Goal: Transaction & Acquisition: Purchase product/service

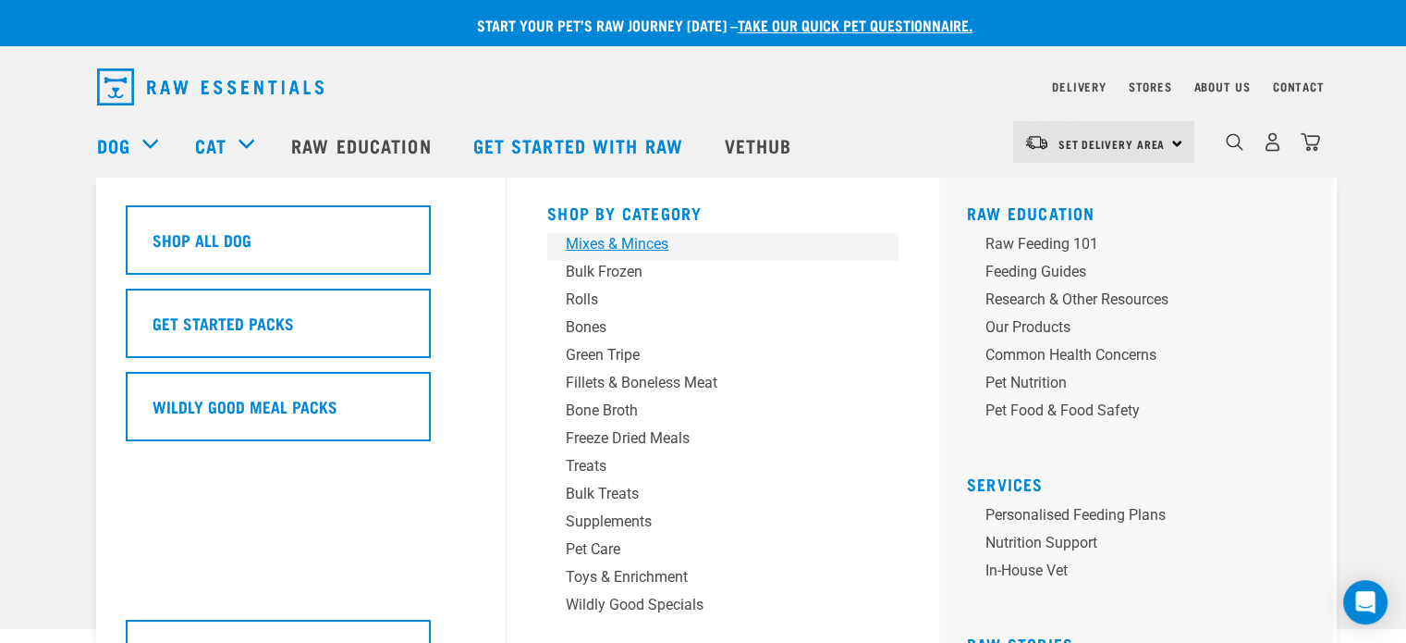
click at [608, 236] on div "Mixes & Minces" at bounding box center [710, 244] width 289 height 22
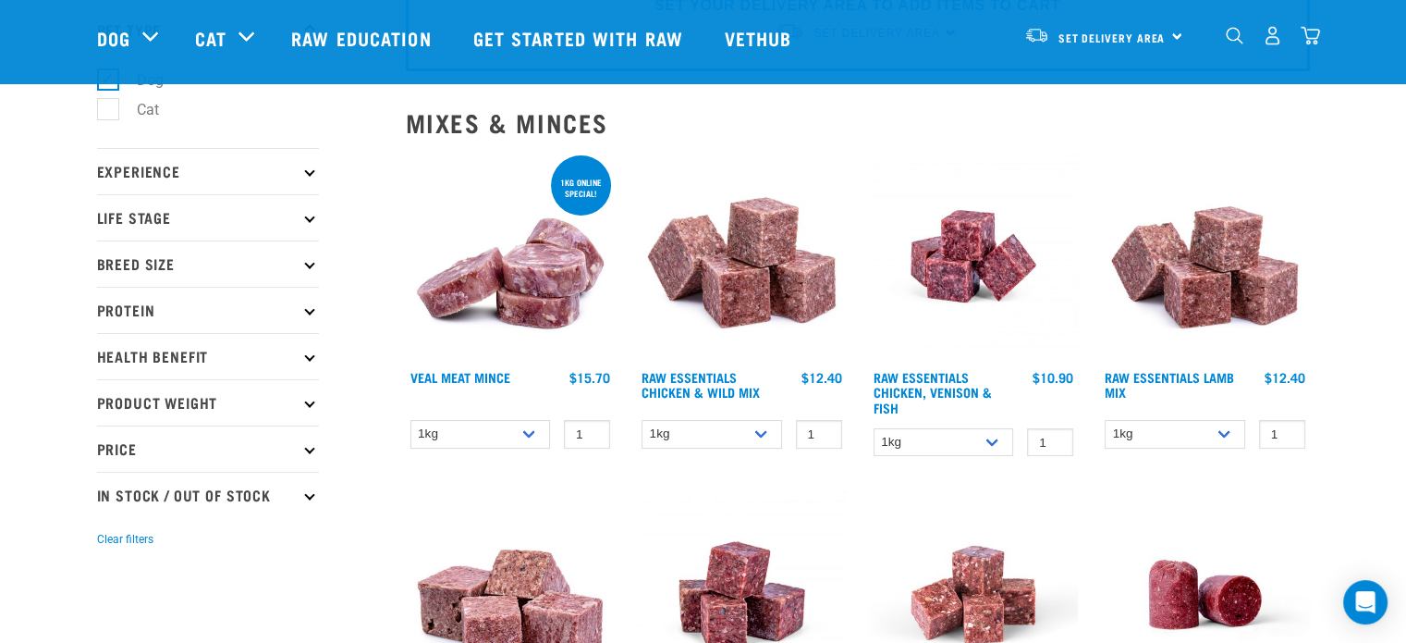
scroll to position [139, 0]
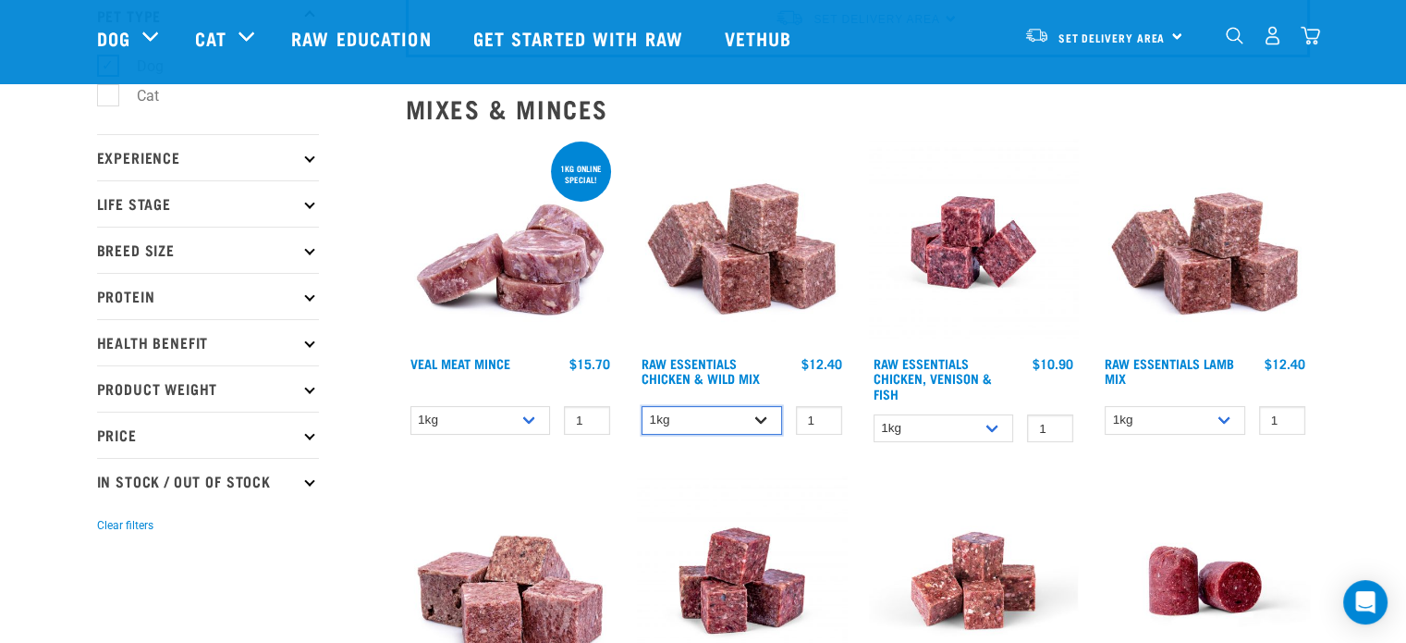
click at [748, 414] on select "1kg 3kg Bulk (20kg)" at bounding box center [712, 420] width 141 height 29
select select "709"
click at [642, 406] on select "1kg 3kg Bulk (20kg)" at bounding box center [712, 420] width 141 height 29
click at [824, 423] on input "0" at bounding box center [819, 420] width 46 height 29
click at [823, 419] on input "-1" at bounding box center [819, 420] width 46 height 29
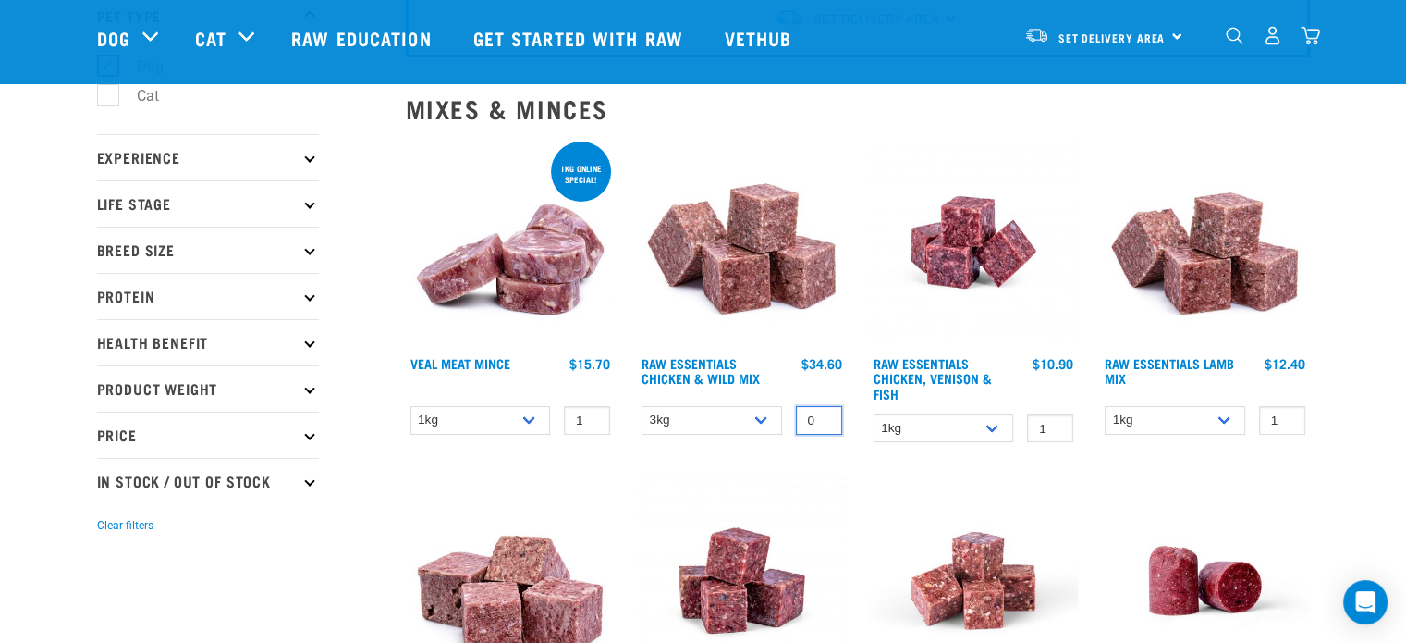
click at [823, 410] on input "0" at bounding box center [819, 420] width 46 height 29
type input "1"
click at [823, 410] on input "1" at bounding box center [819, 420] width 46 height 29
click at [751, 261] on img at bounding box center [742, 243] width 210 height 210
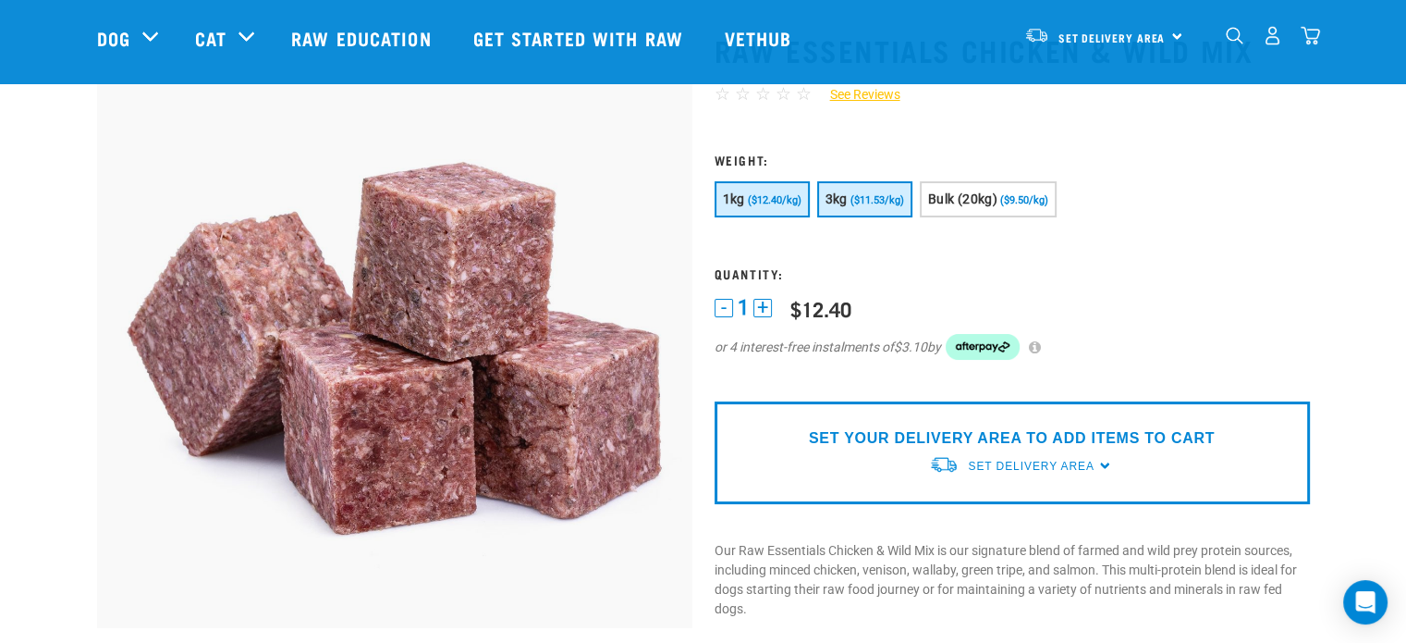
scroll to position [120, 0]
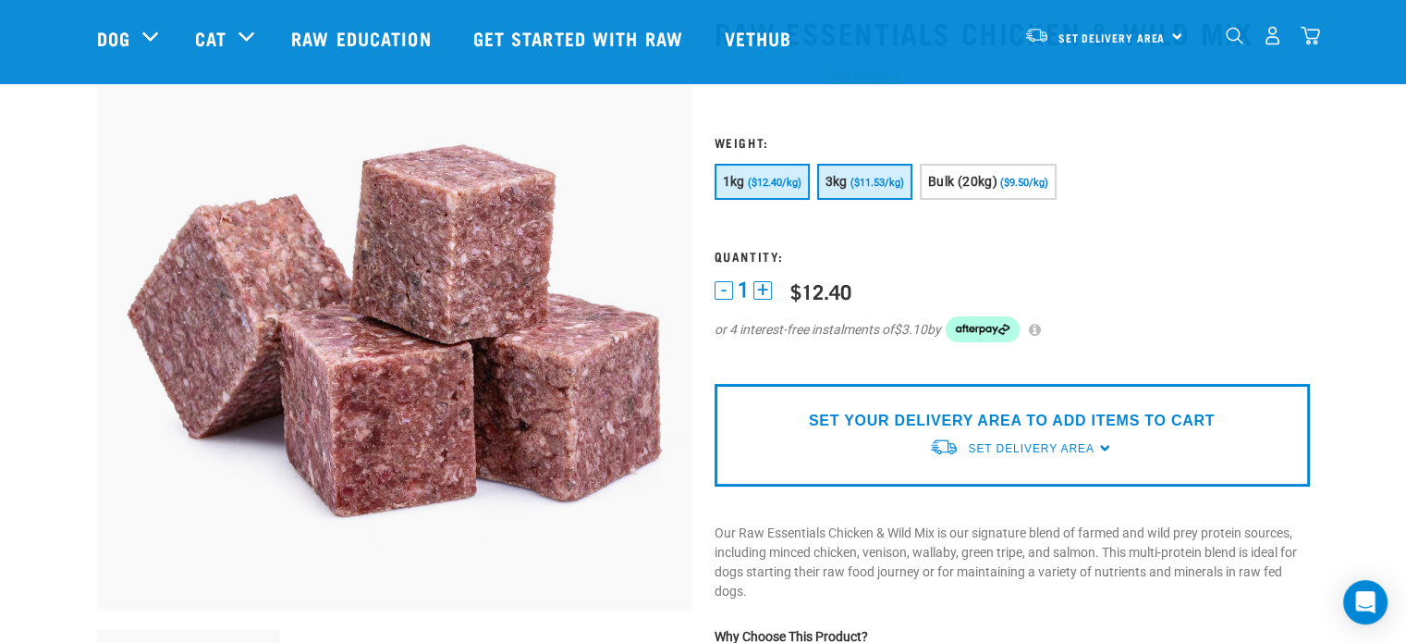
click at [851, 188] on button "3kg ($11.53/kg)" at bounding box center [864, 182] width 95 height 36
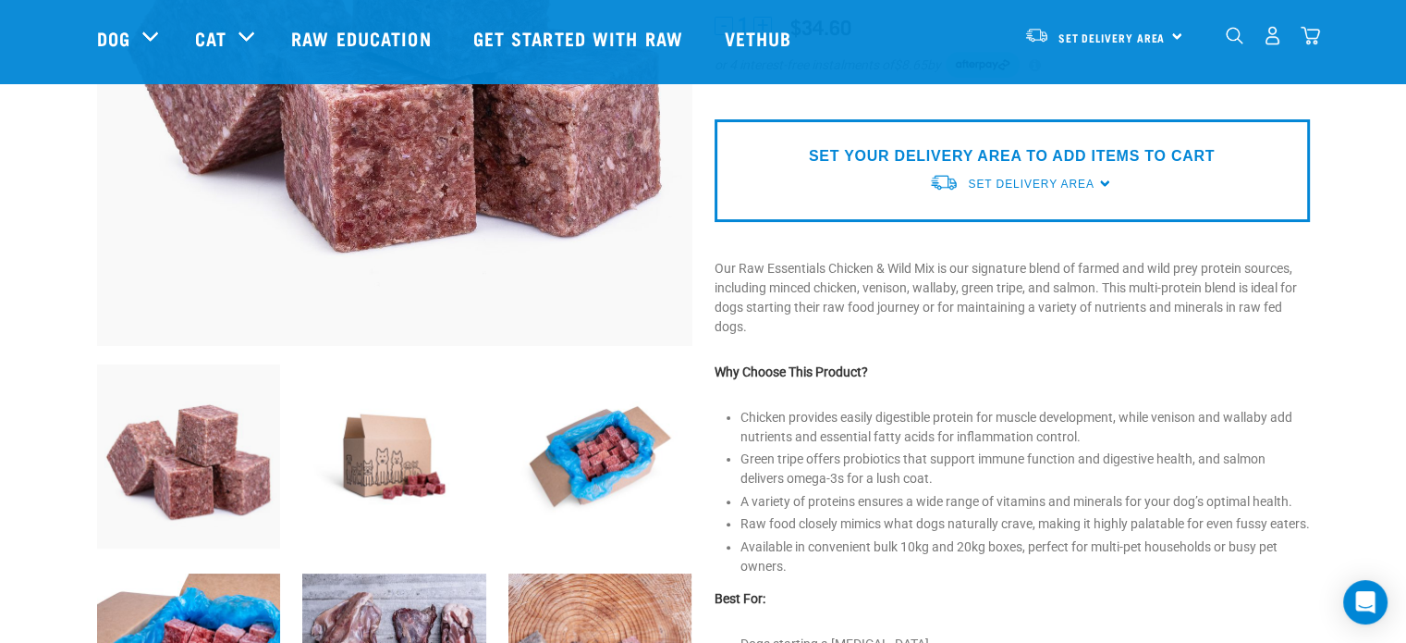
scroll to position [390, 0]
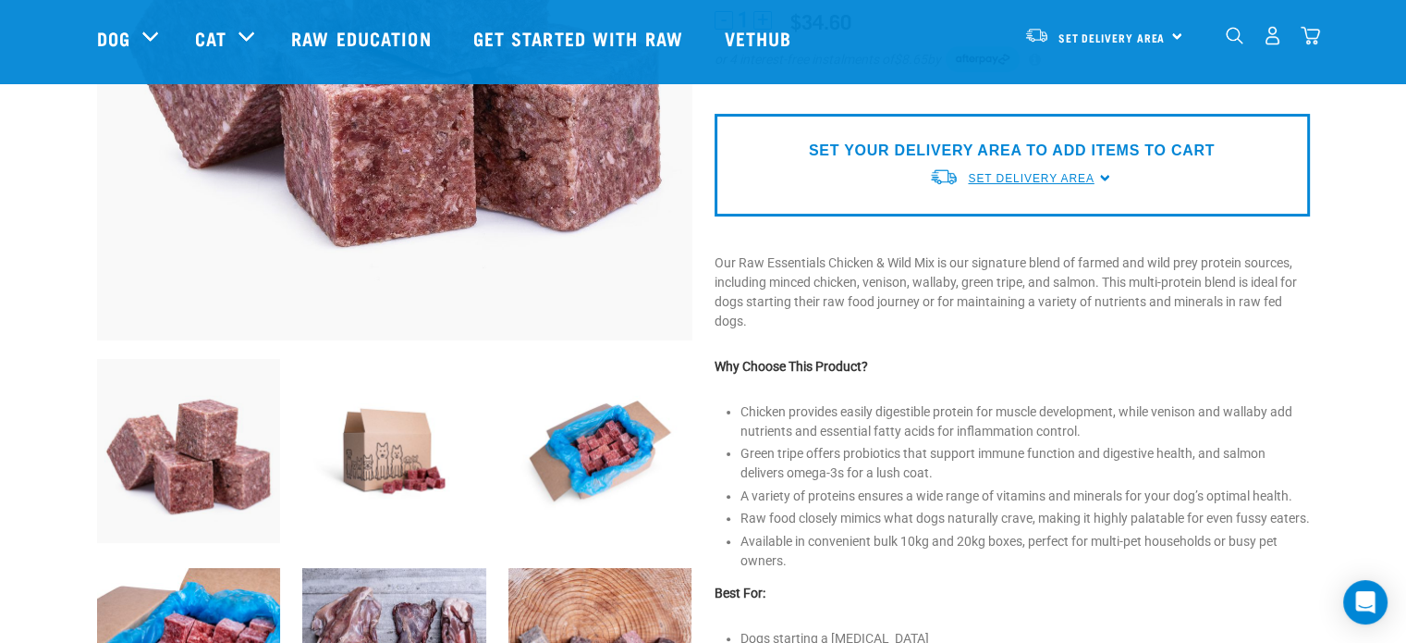
click at [1043, 181] on span "Set Delivery Area" at bounding box center [1031, 178] width 126 height 13
click at [960, 255] on link "[GEOGRAPHIC_DATA]" at bounding box center [1021, 252] width 184 height 31
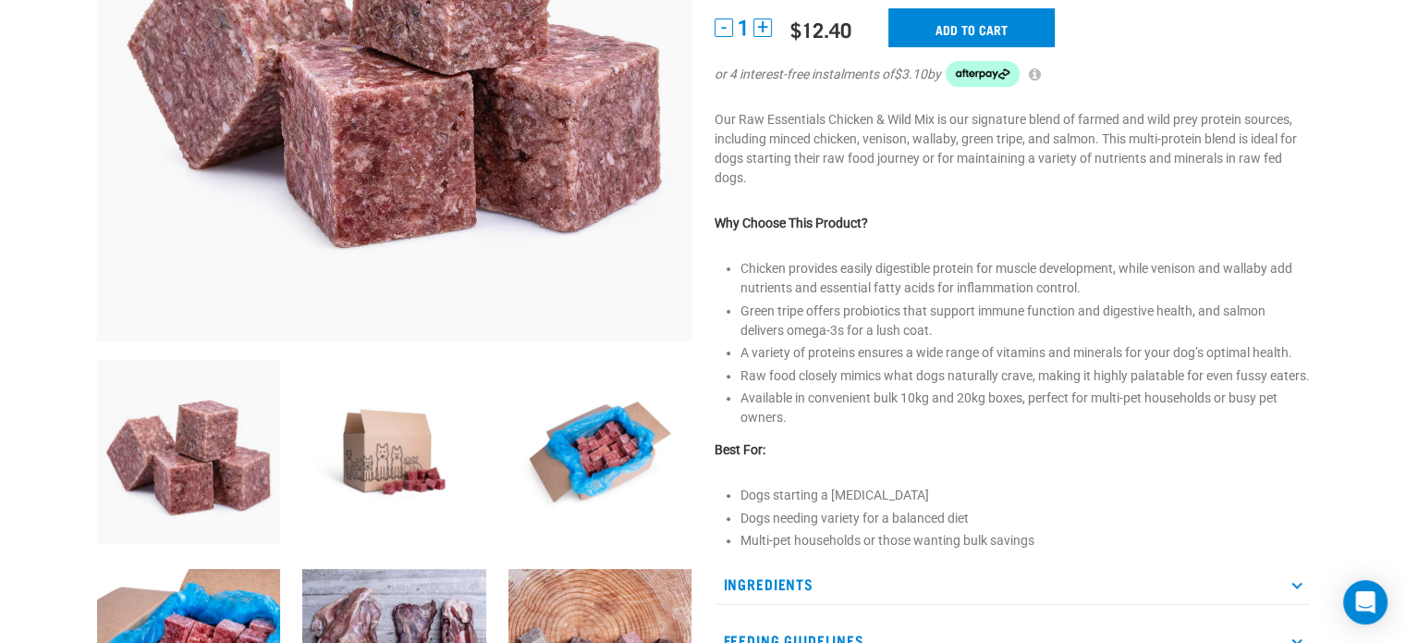
click at [976, 293] on li "Chicken provides easily digestible protein for muscle development, while veniso…" at bounding box center [1026, 278] width 570 height 39
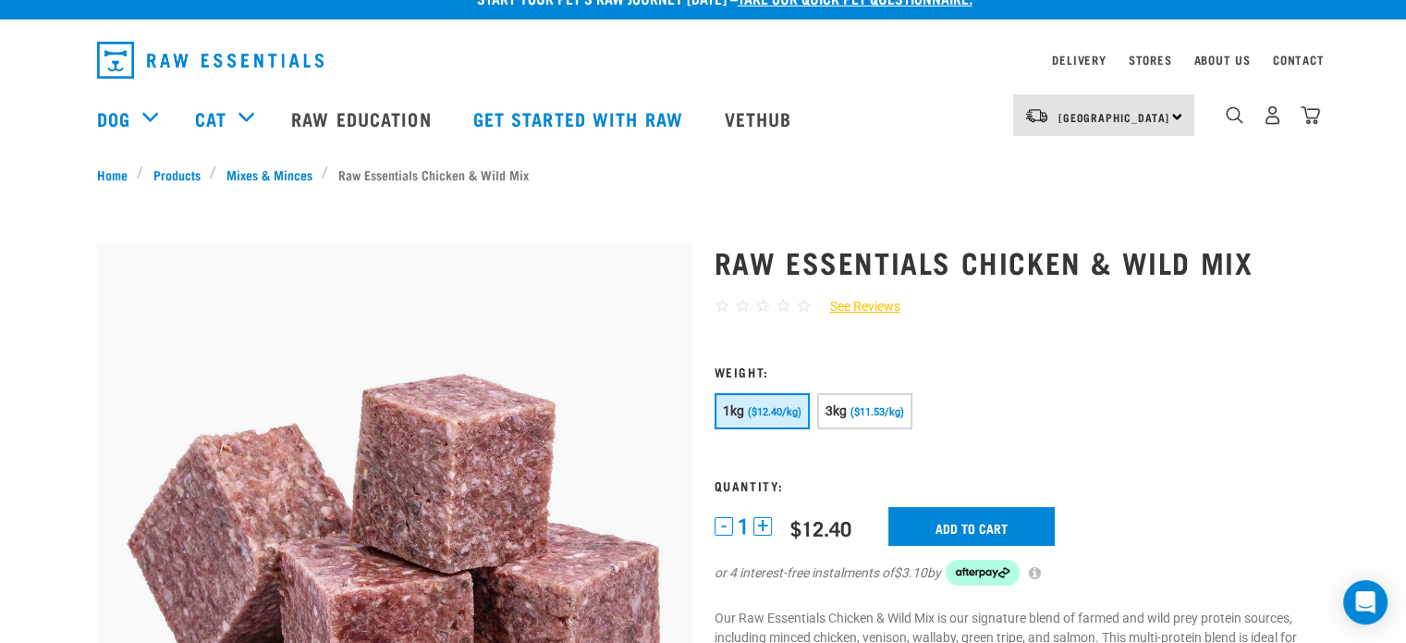
scroll to position [7, 0]
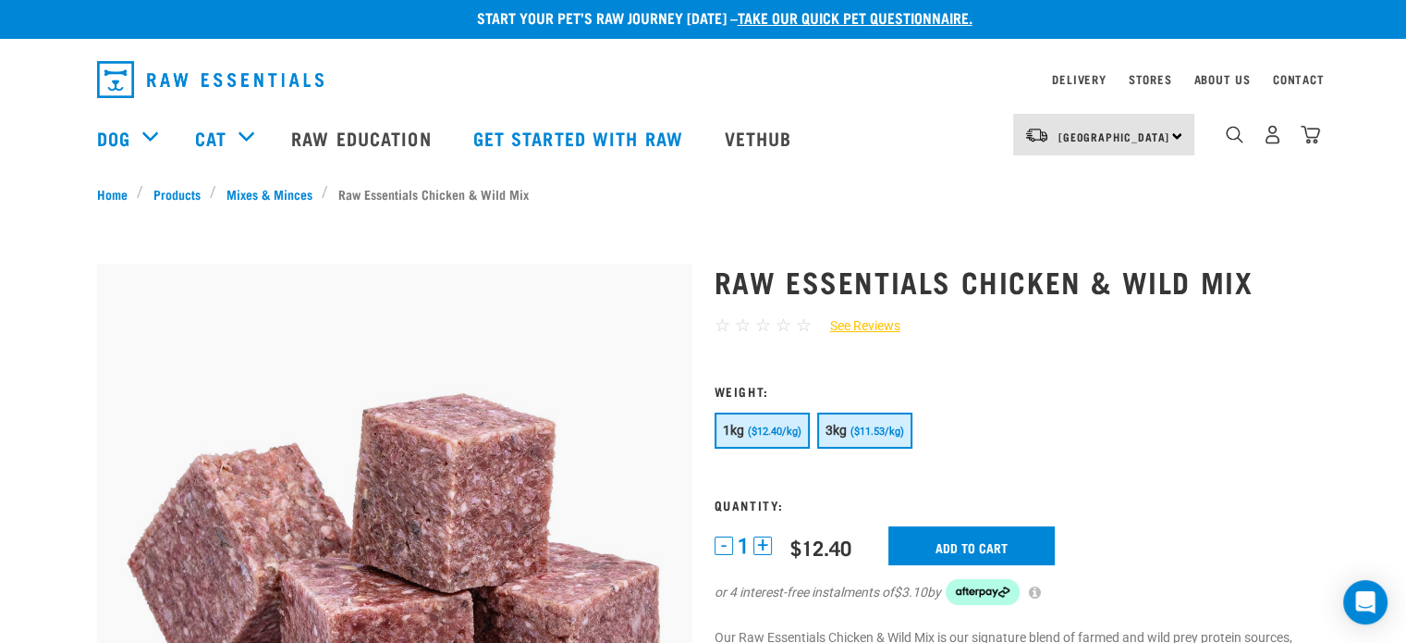
click at [843, 421] on button "3kg ($11.53/kg)" at bounding box center [864, 430] width 95 height 36
click at [942, 551] on input "Add to cart" at bounding box center [972, 545] width 166 height 39
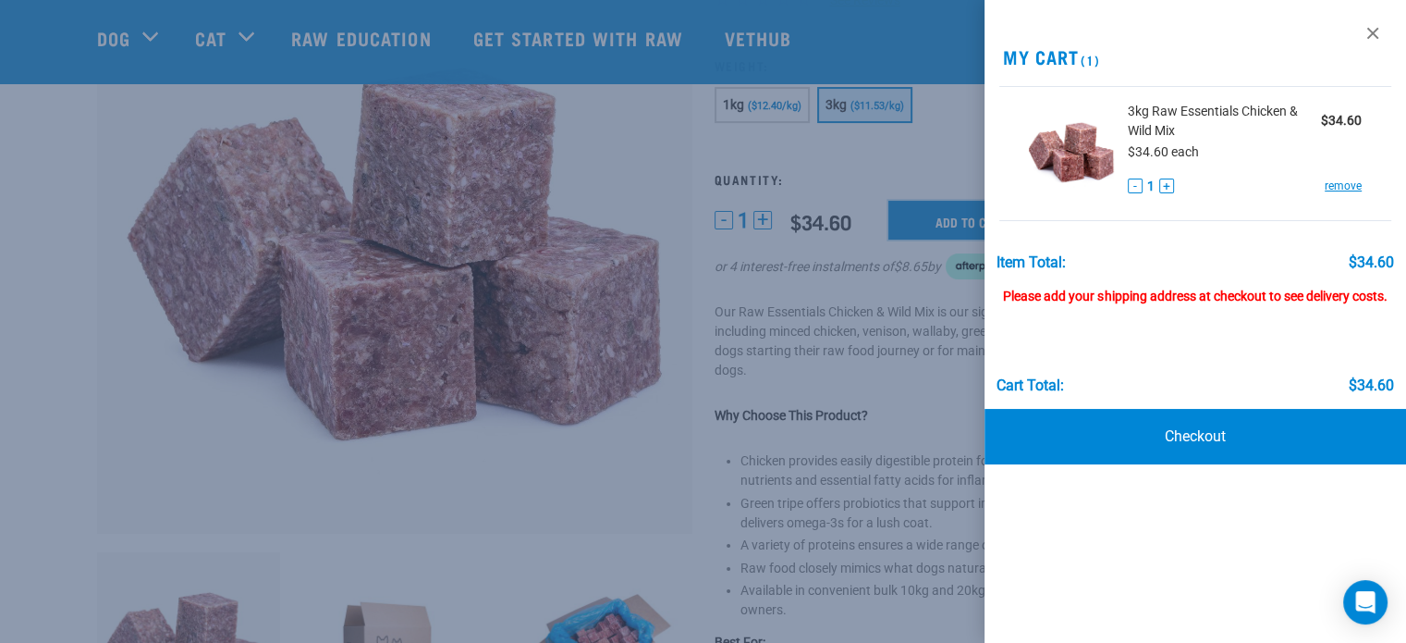
scroll to position [228, 0]
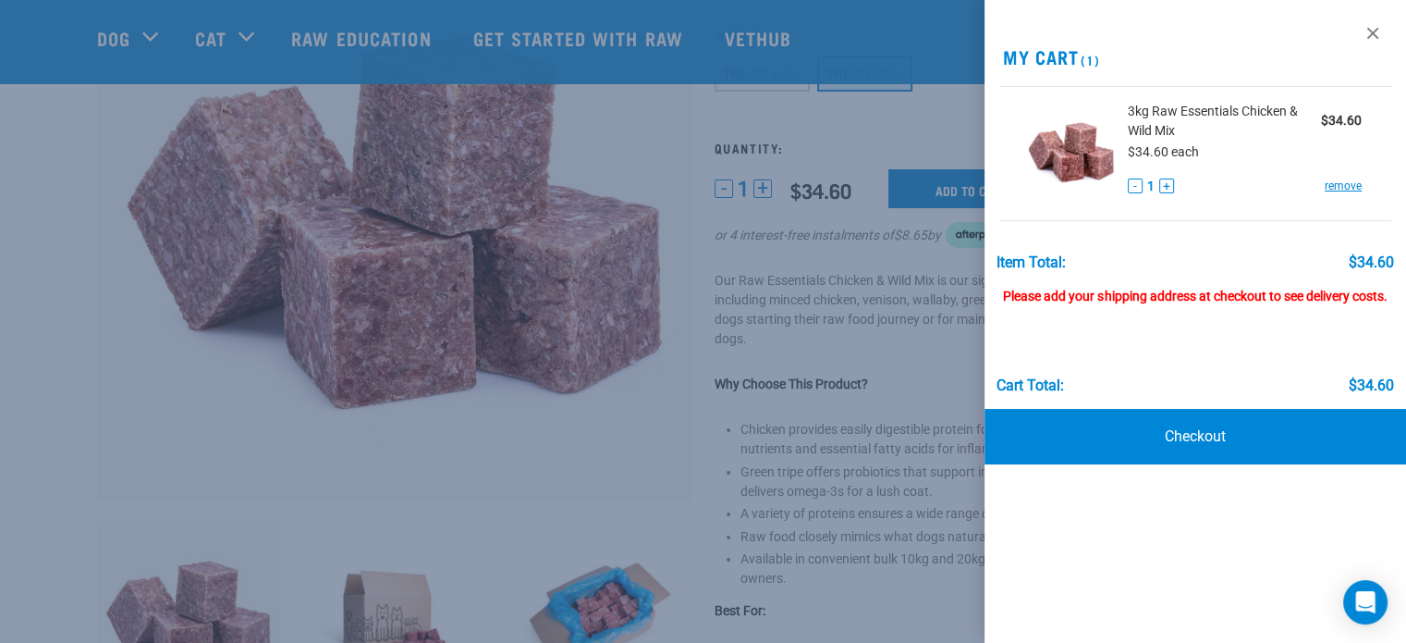
click at [947, 380] on div at bounding box center [703, 321] width 1406 height 643
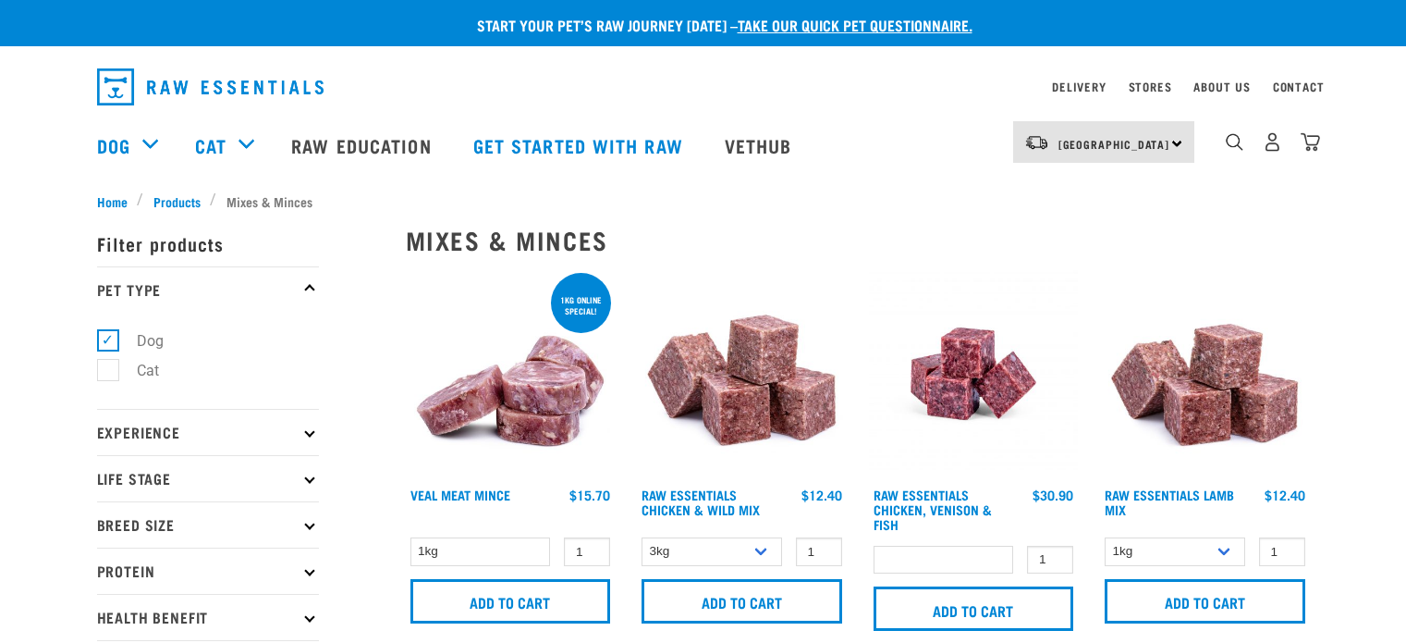
select select "709"
select select
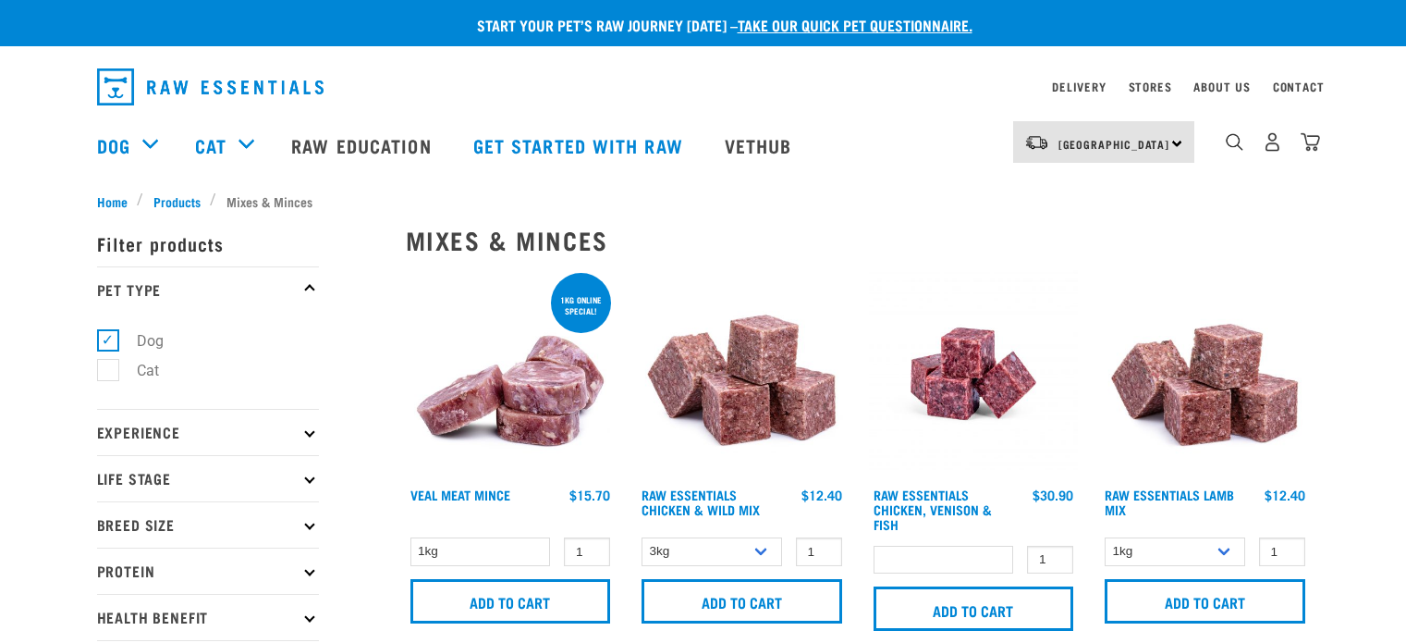
select select
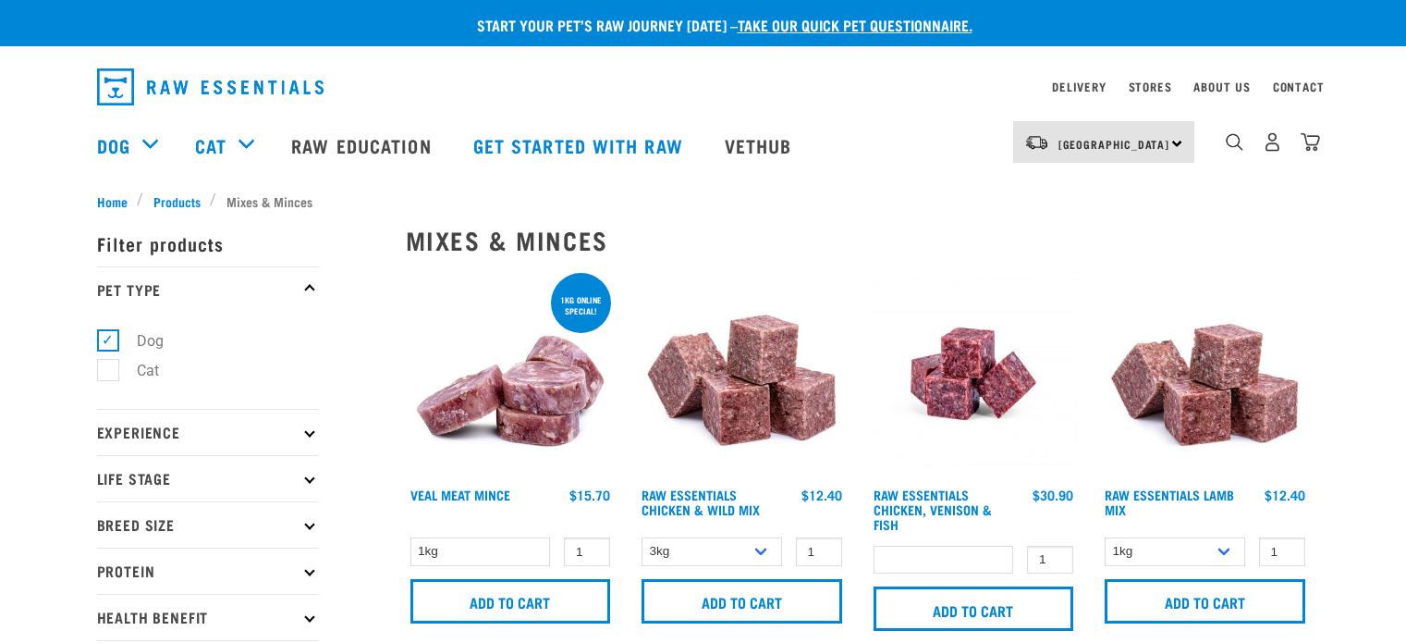
select select
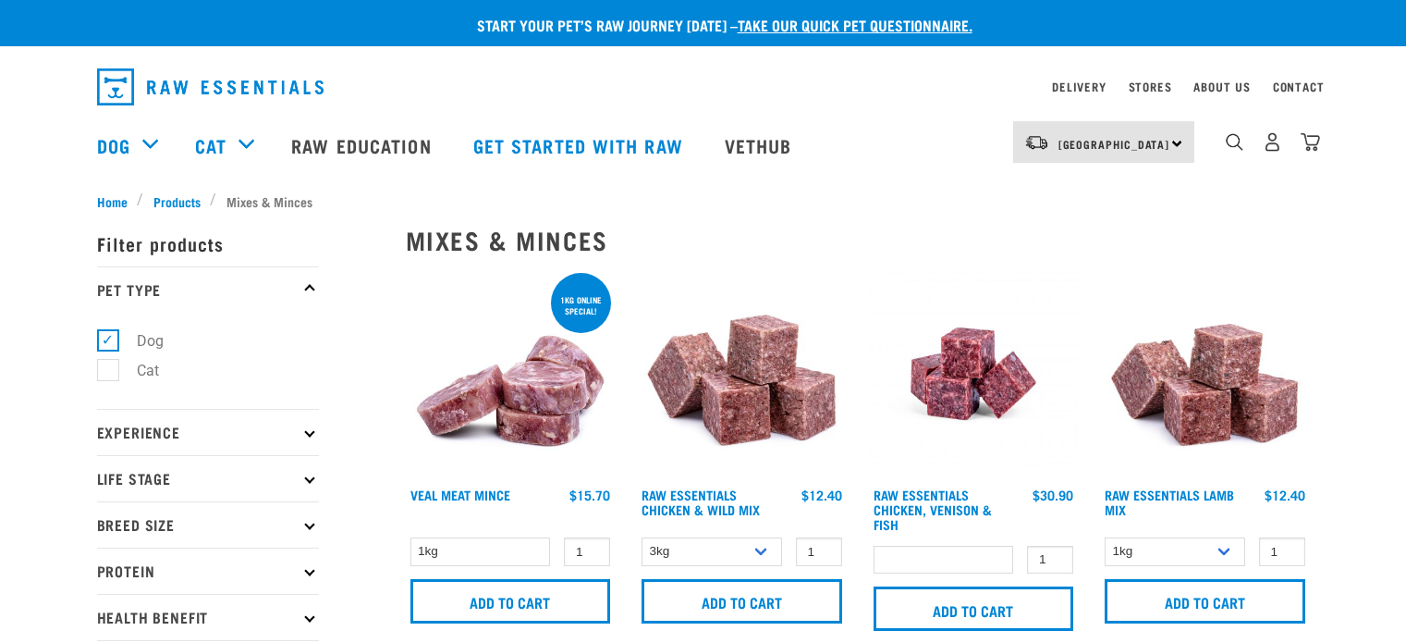
select select
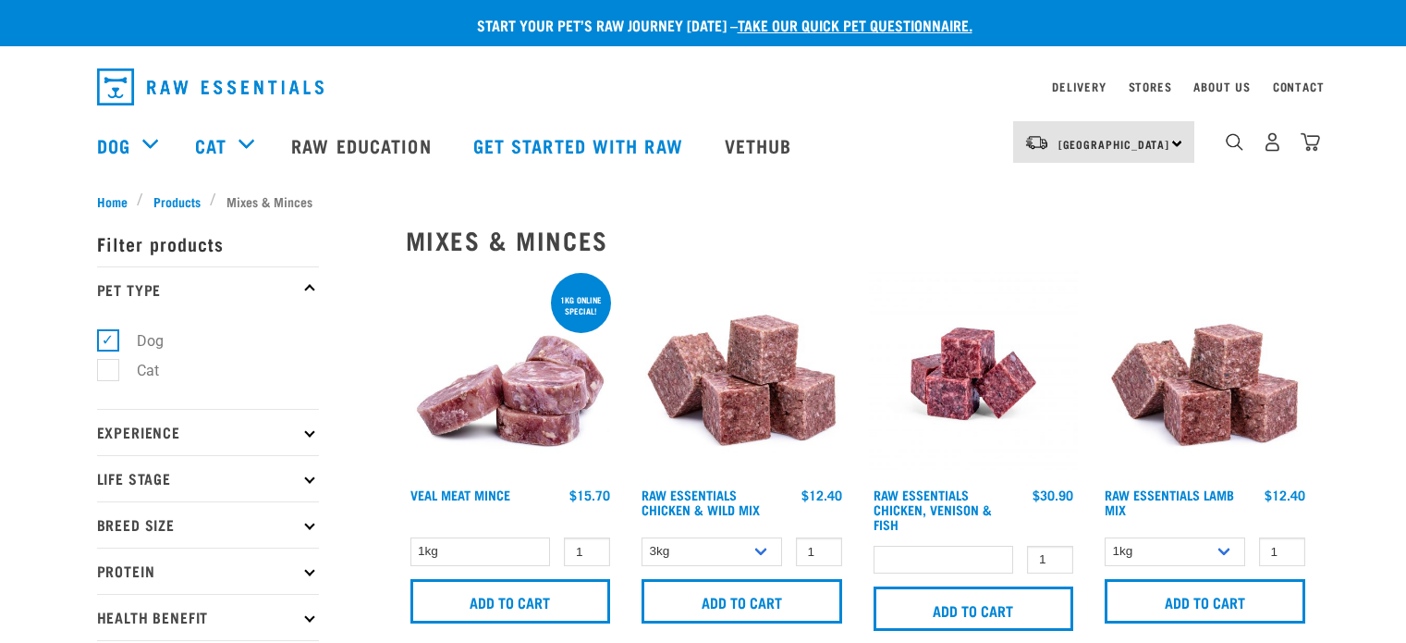
select select
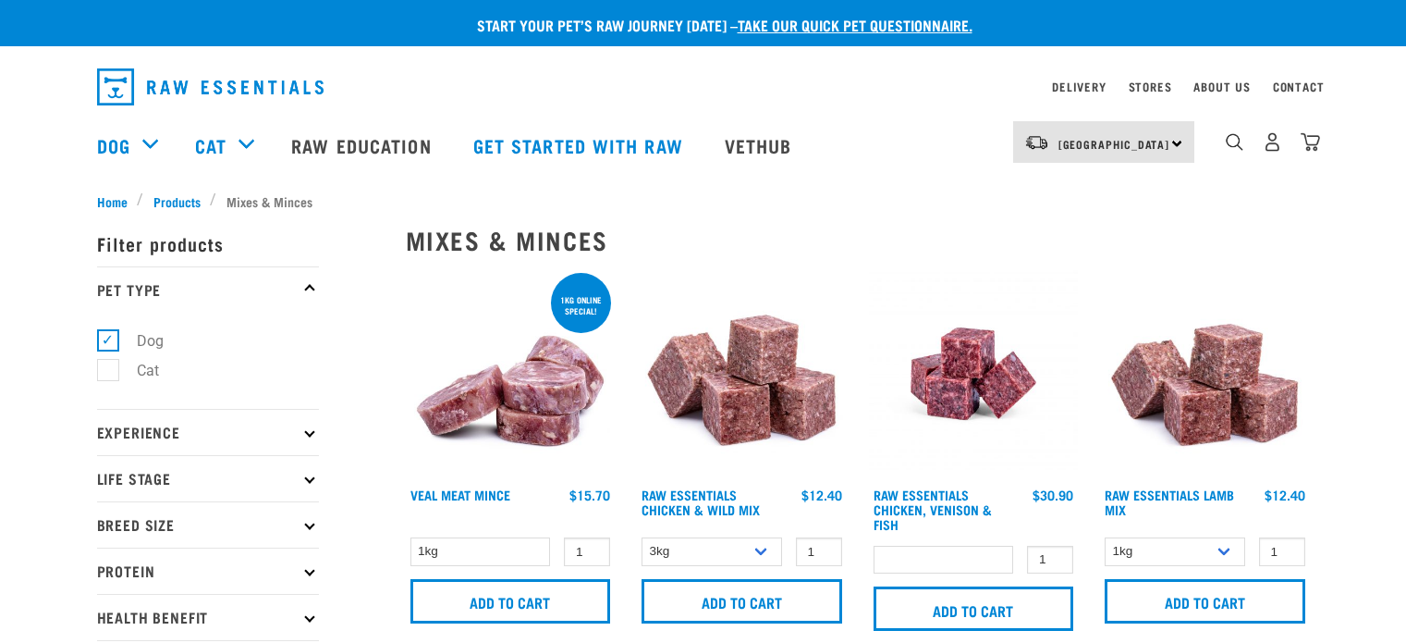
select select
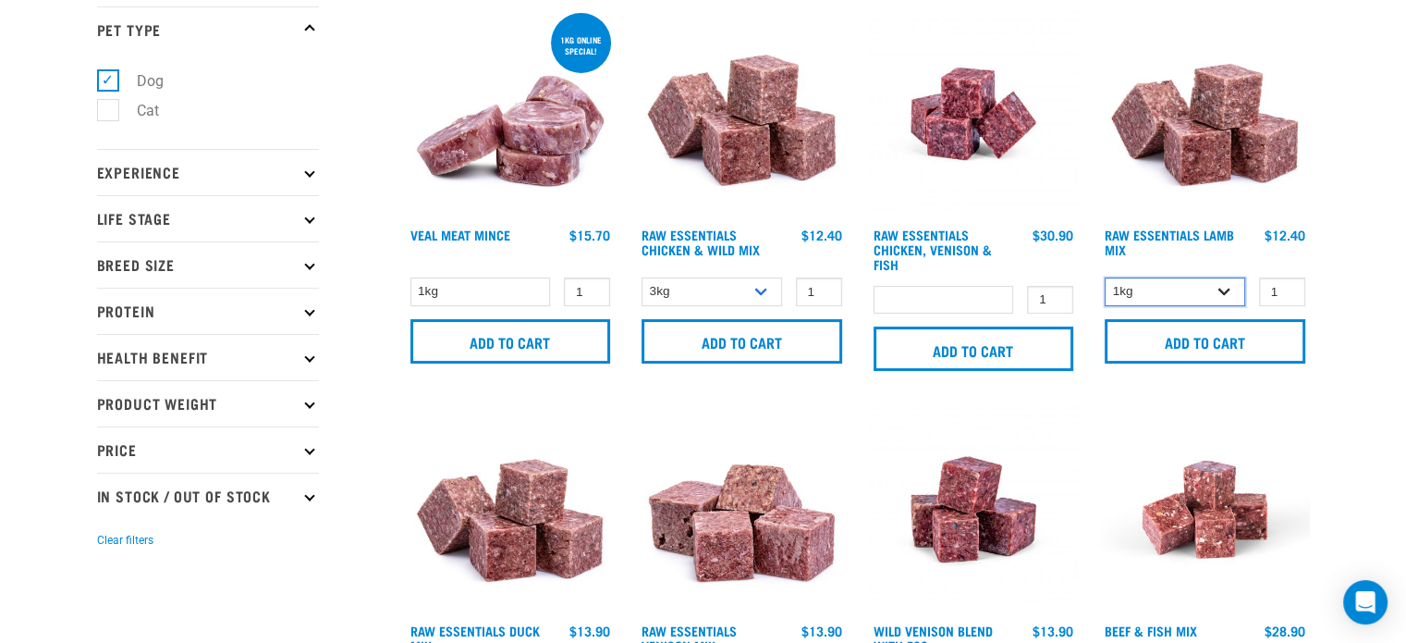
click at [1219, 295] on select "1kg 3kg Bulk (10kg)" at bounding box center [1175, 291] width 141 height 29
select select "24"
click at [1105, 277] on select "1kg 3kg Bulk (10kg)" at bounding box center [1175, 291] width 141 height 29
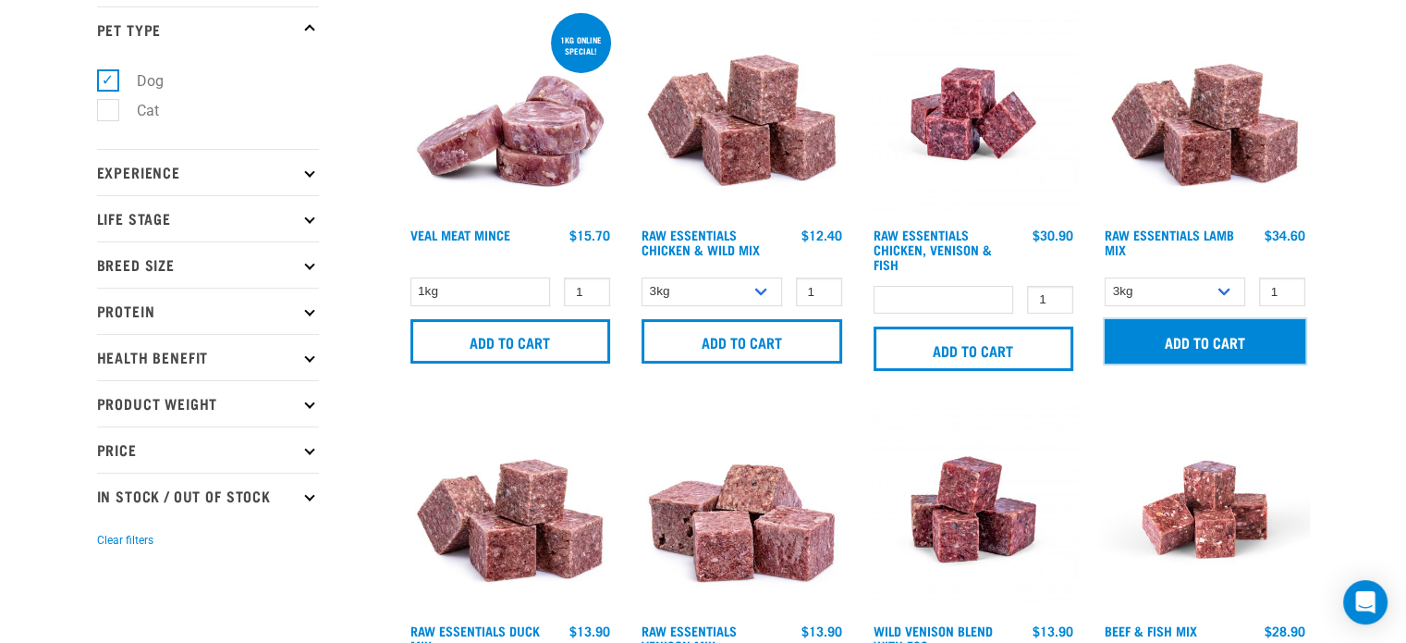
click at [1192, 342] on input "Add to cart" at bounding box center [1205, 341] width 201 height 44
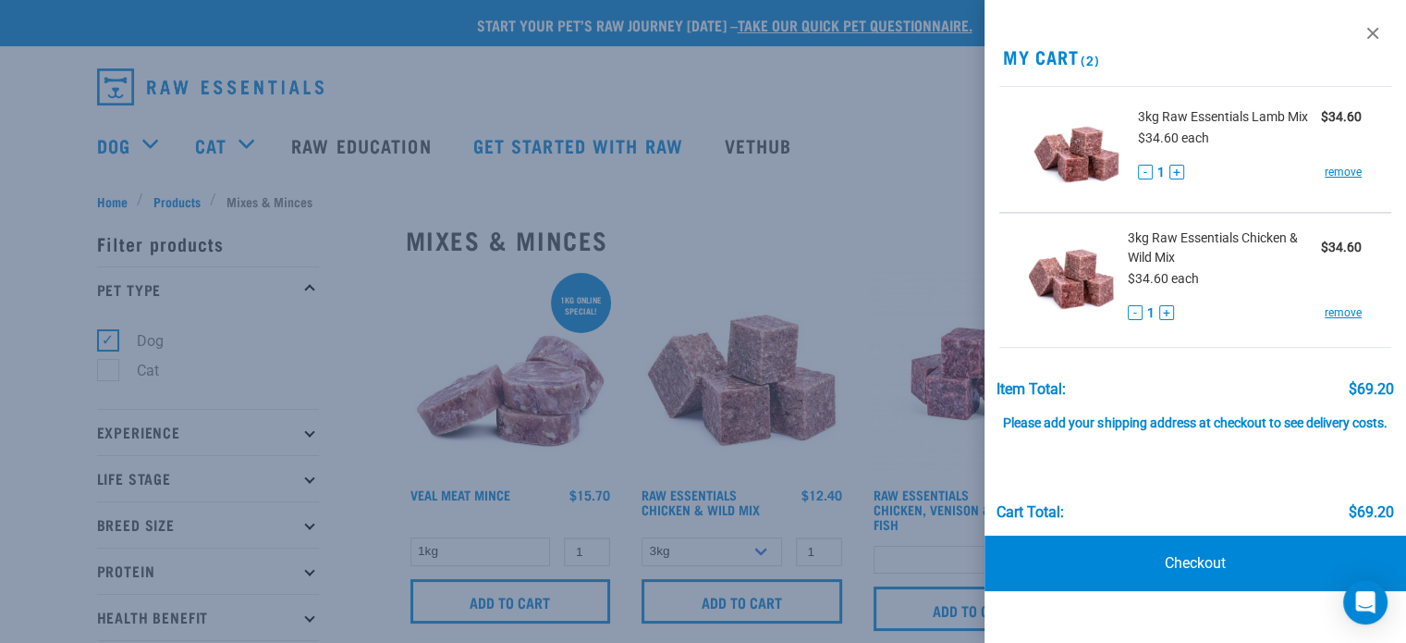
click at [1311, 149] on div at bounding box center [703, 321] width 1406 height 643
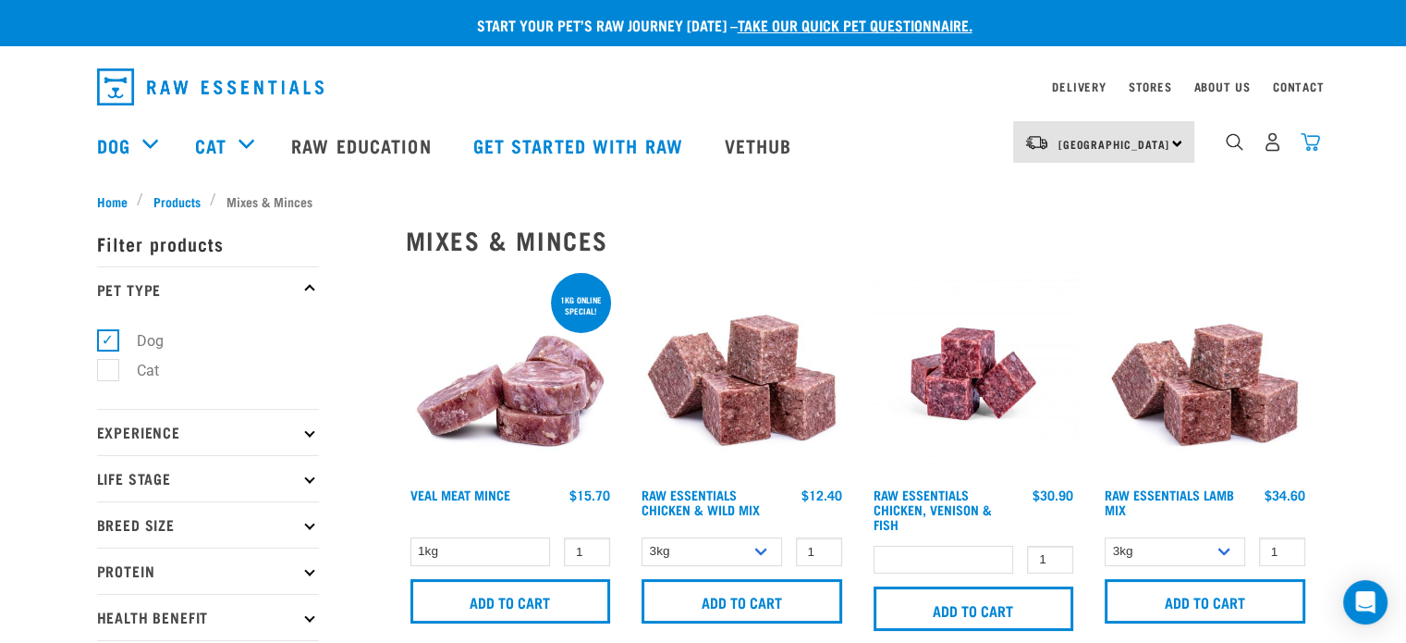
click at [1311, 149] on img "dropdown navigation" at bounding box center [1310, 141] width 19 height 19
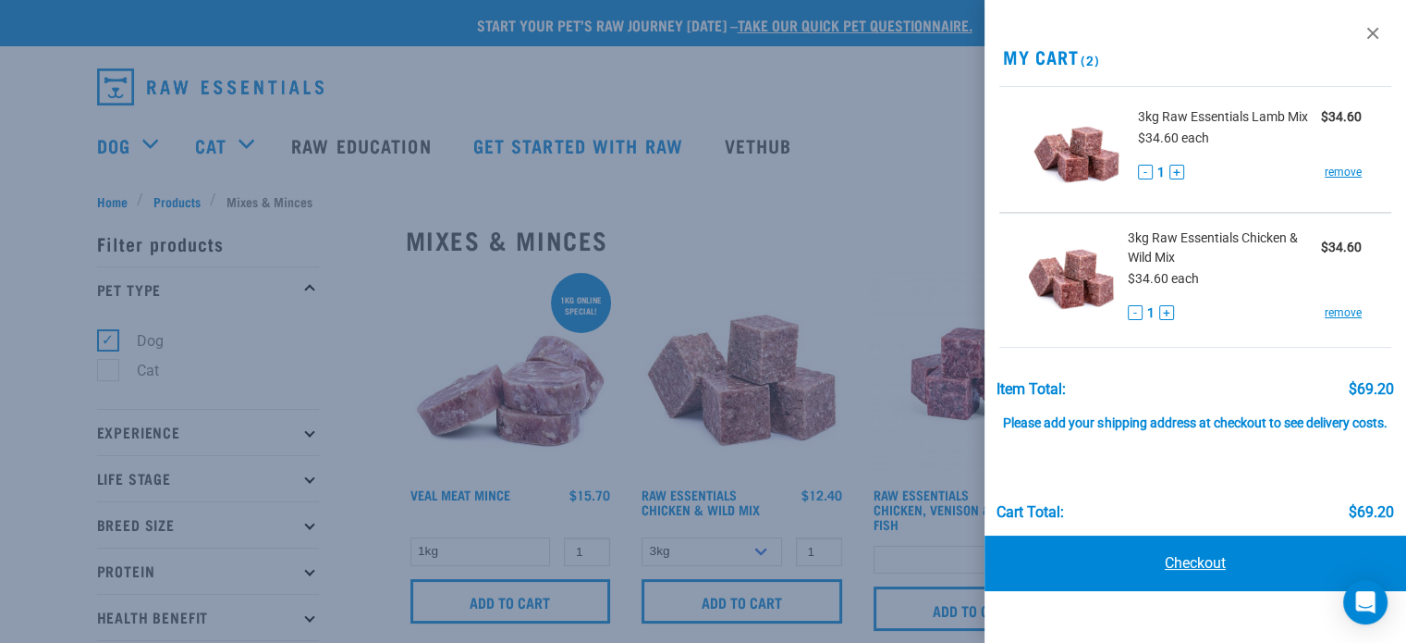
click at [1189, 559] on link "Checkout" at bounding box center [1196, 562] width 422 height 55
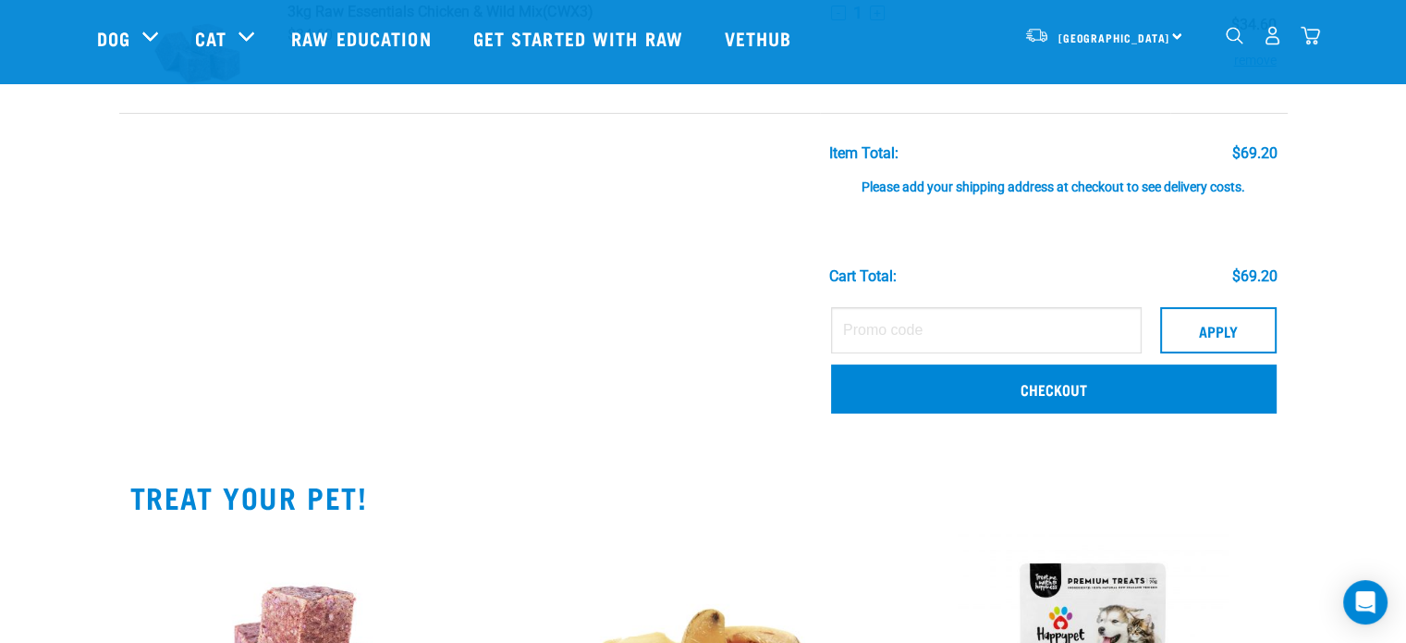
scroll to position [298, 0]
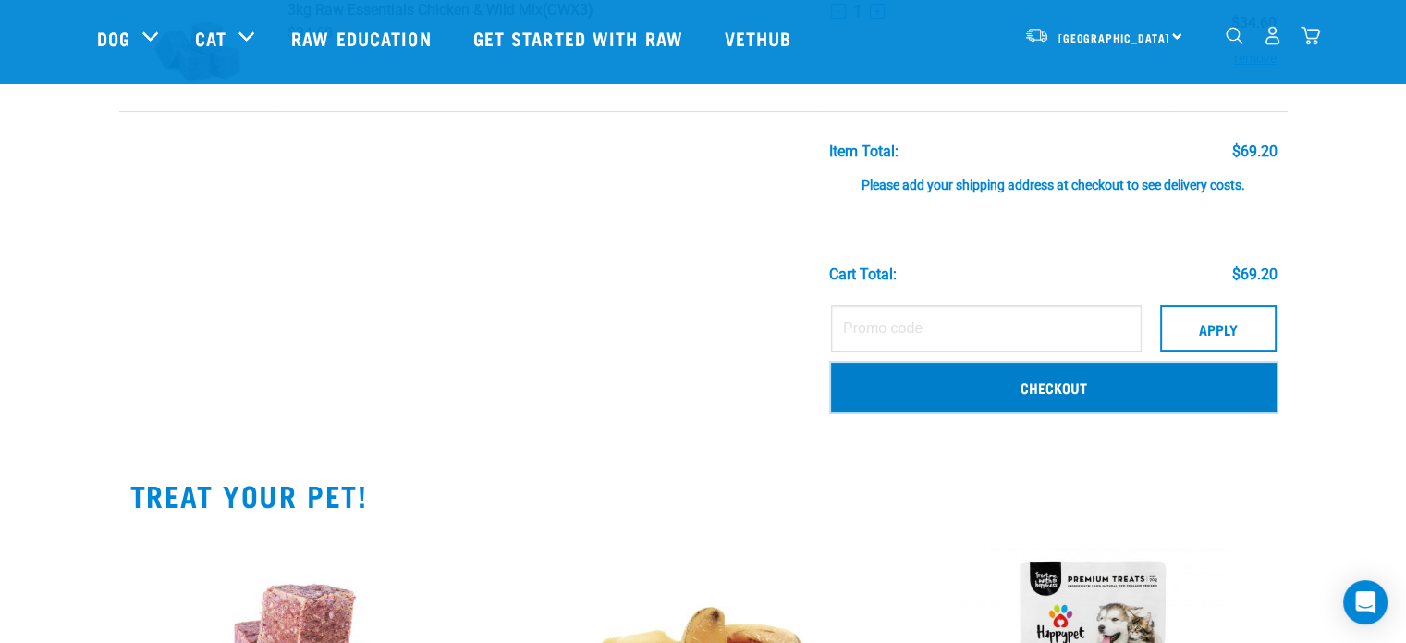
click at [1075, 391] on link "Checkout" at bounding box center [1054, 386] width 446 height 48
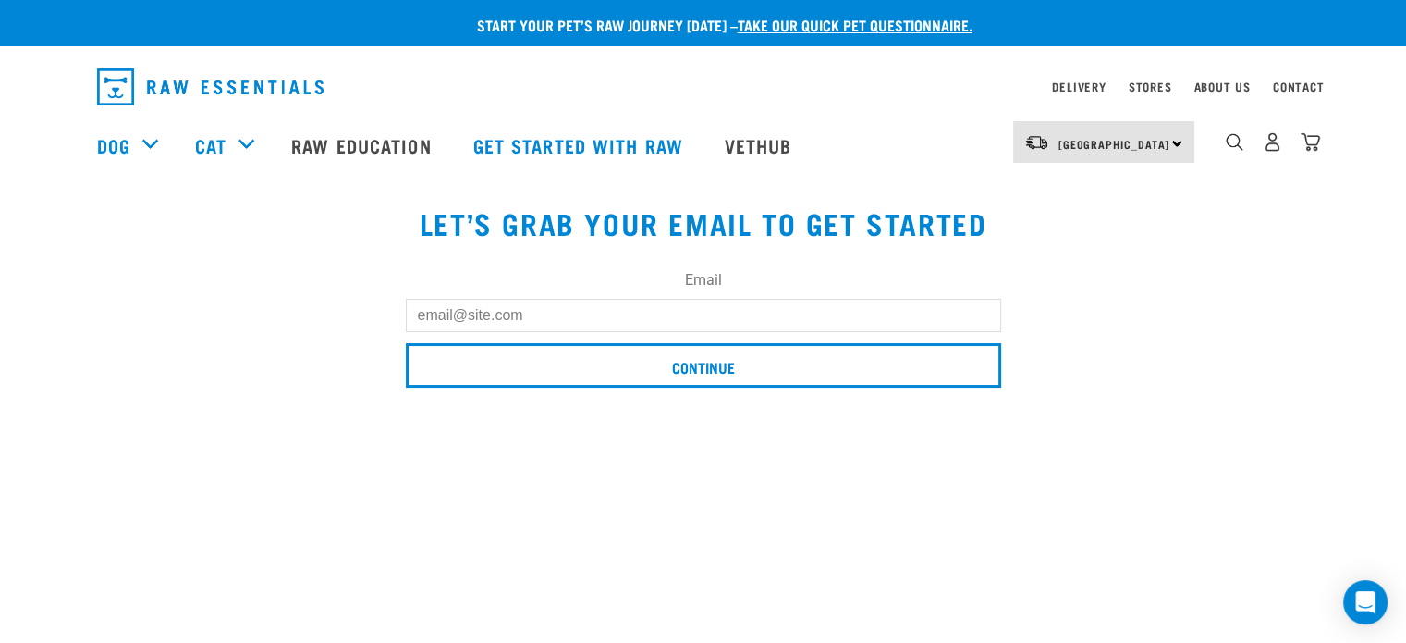
click at [614, 311] on input "Email" at bounding box center [703, 315] width 595 height 33
type input "[EMAIL_ADDRESS][DOMAIN_NAME]"
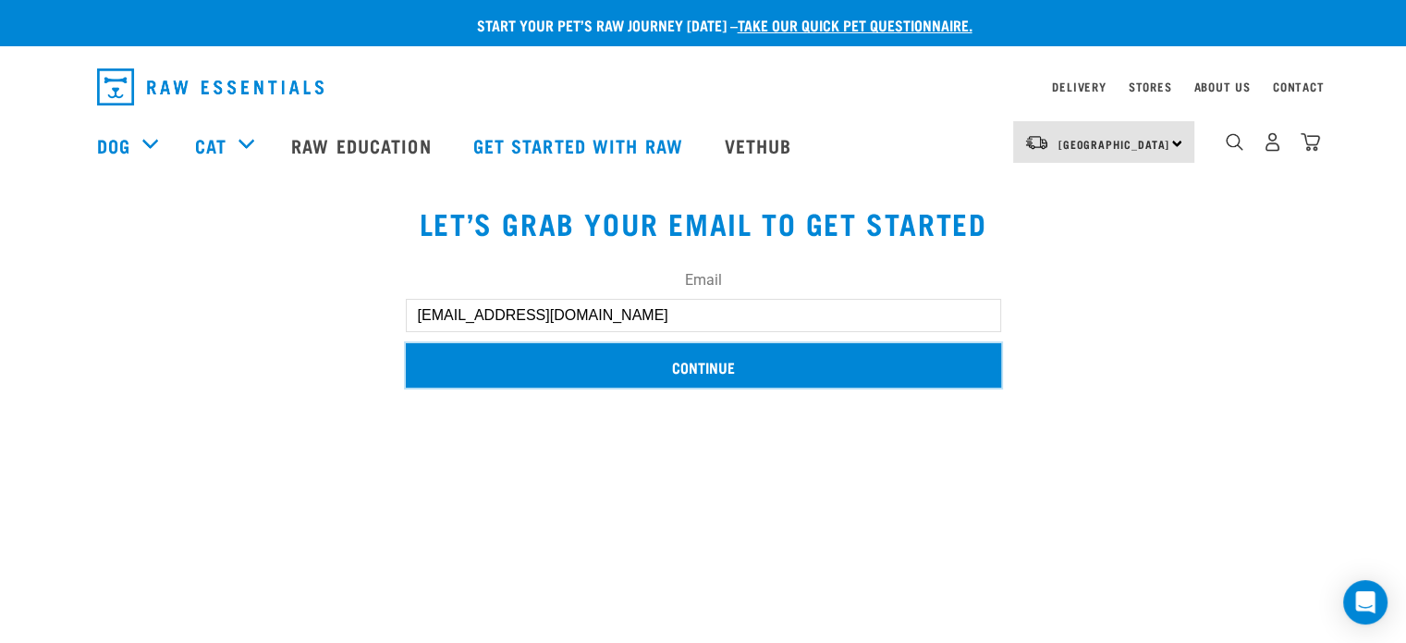
click at [614, 357] on input "Continue" at bounding box center [703, 365] width 595 height 44
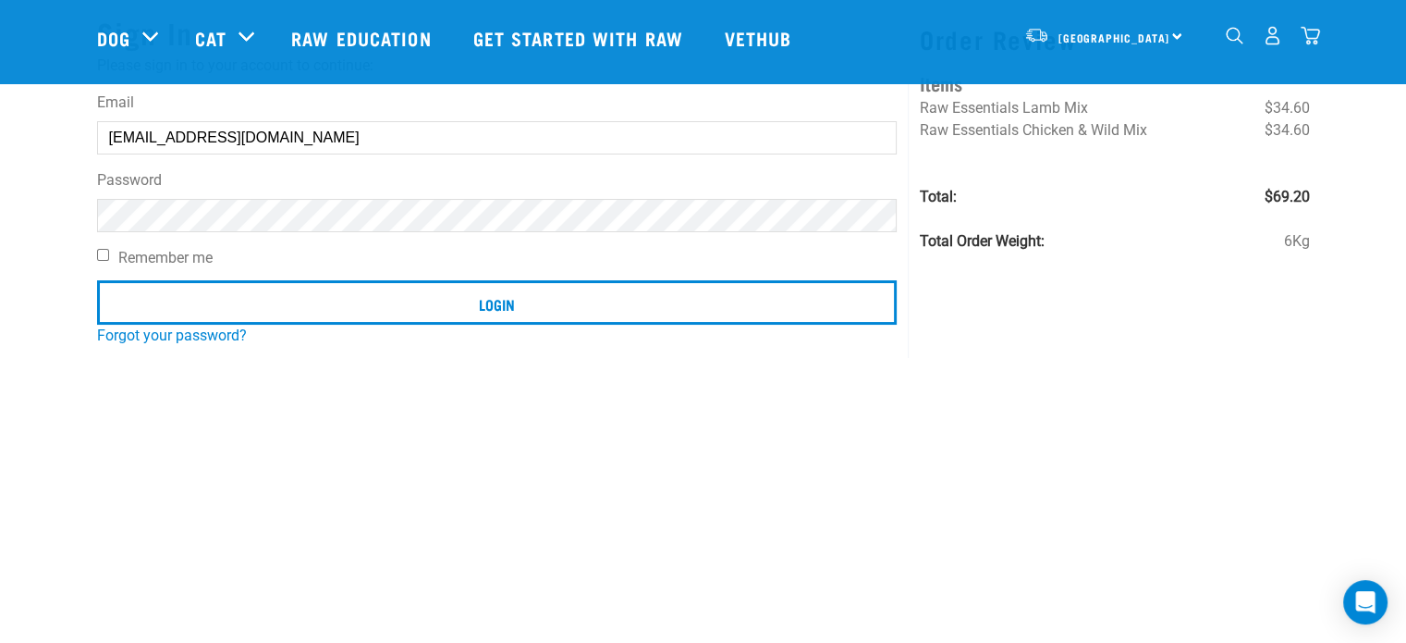
scroll to position [166, 0]
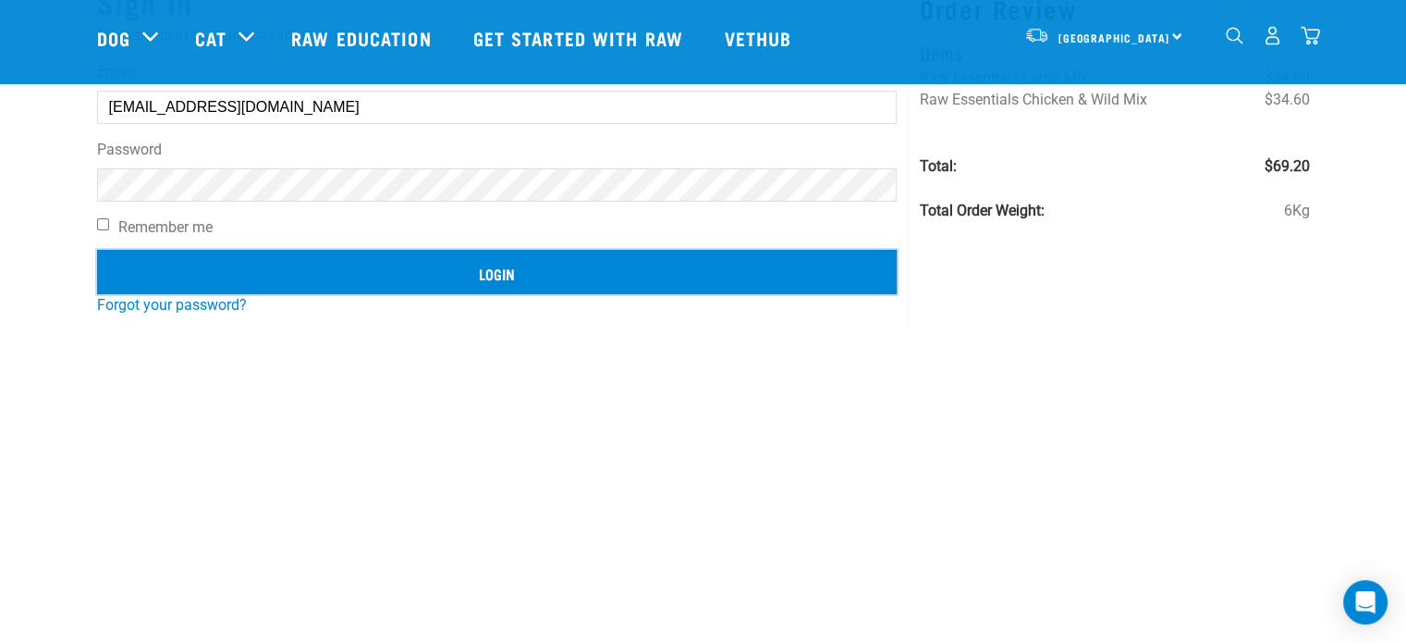
click at [529, 270] on input "Login" at bounding box center [497, 272] width 801 height 44
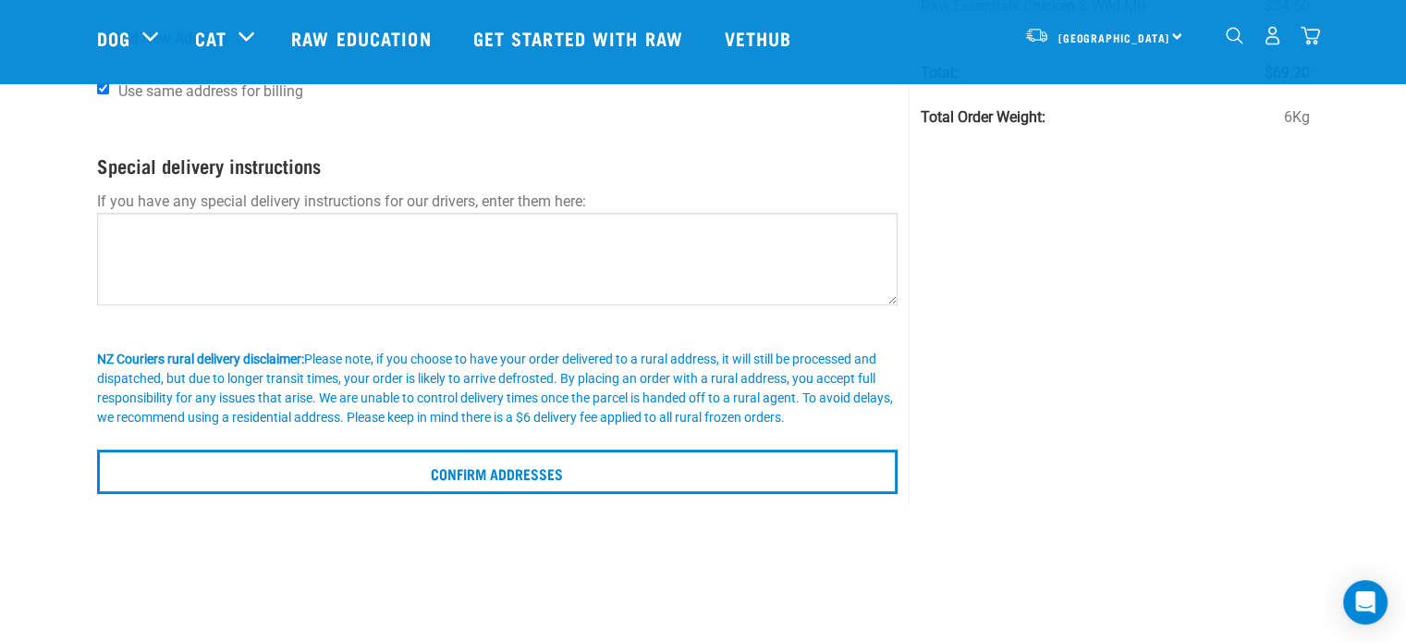
scroll to position [259, 0]
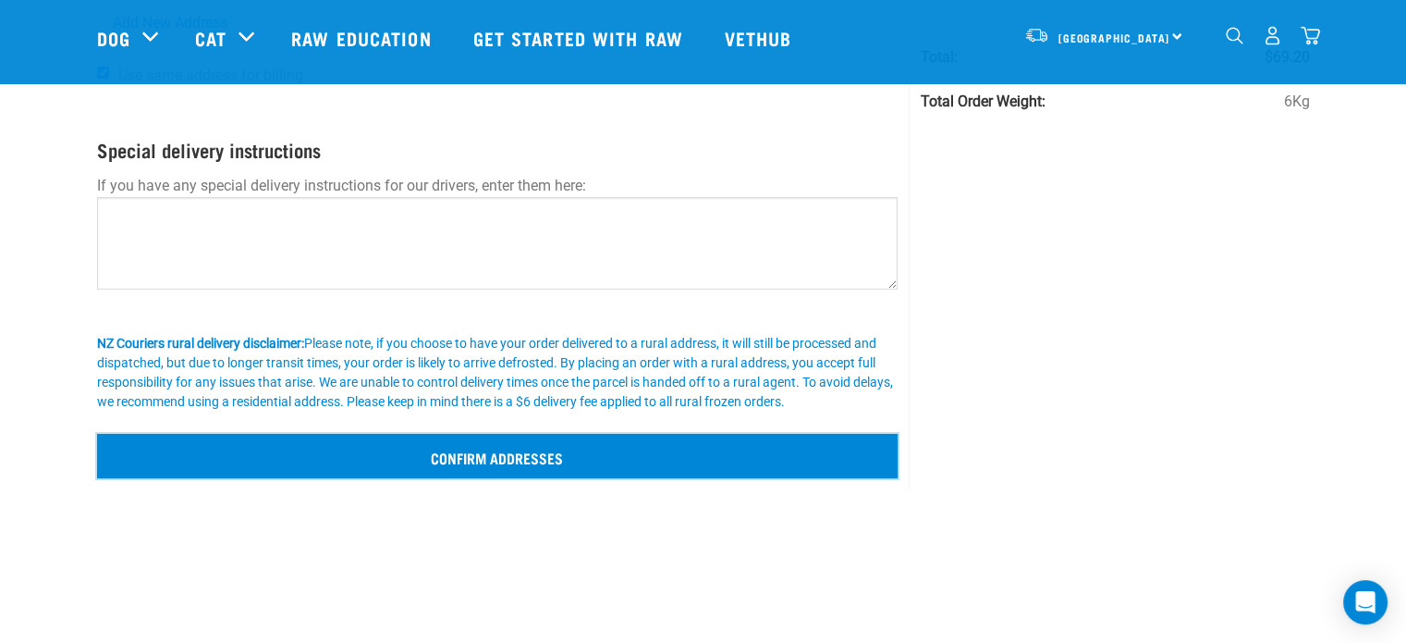
click at [518, 454] on input "Confirm addresses" at bounding box center [498, 456] width 802 height 44
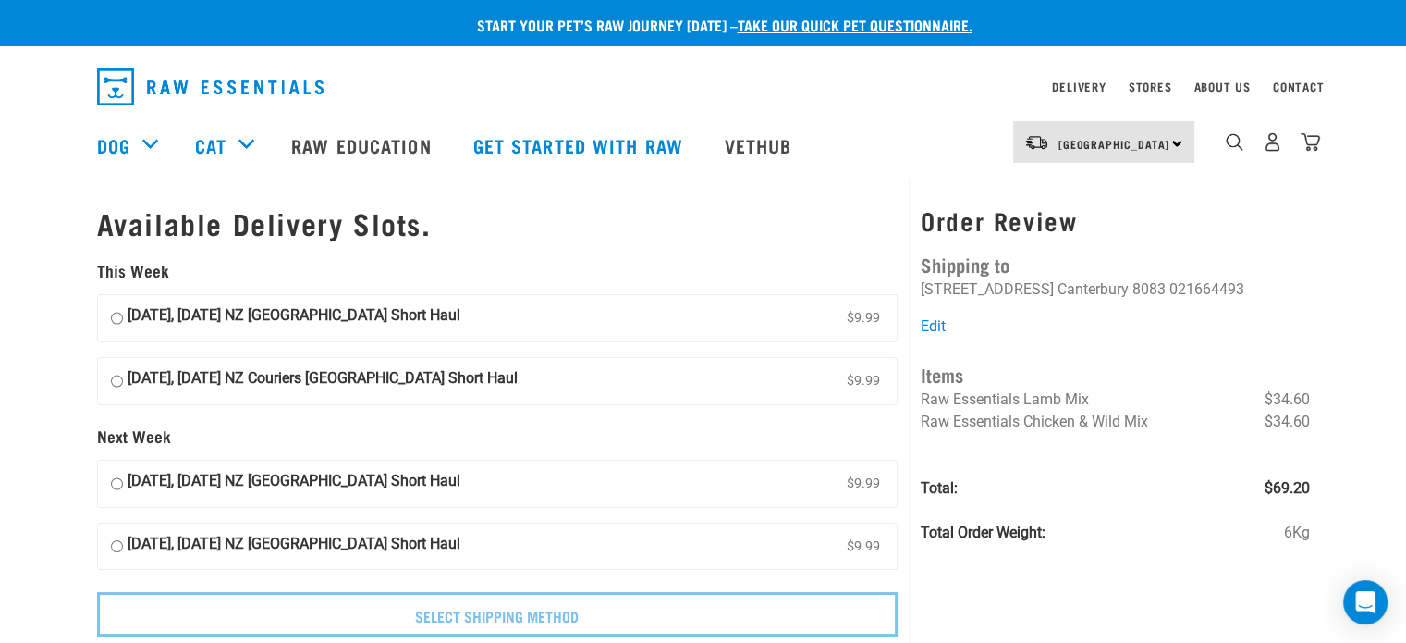
click at [114, 313] on input "04 September, Thursday NZ Couriers South Island Short Haul $9.99" at bounding box center [117, 318] width 12 height 28
radio input "true"
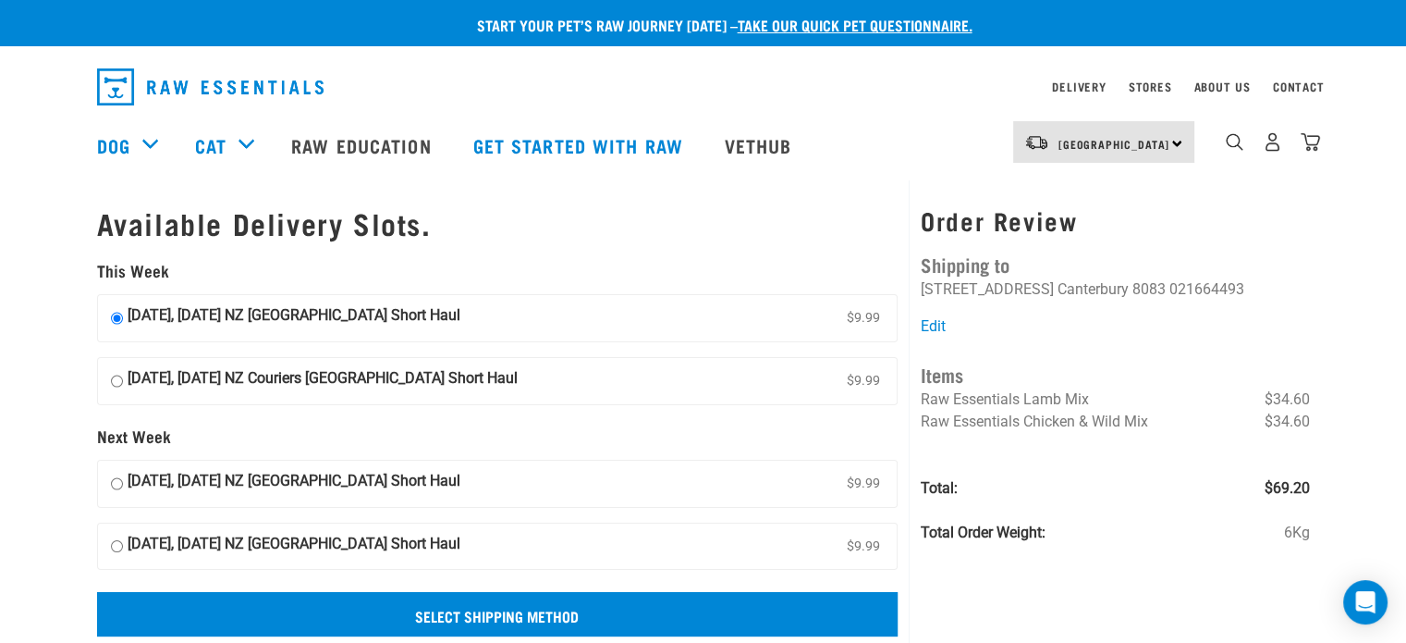
scroll to position [185, 0]
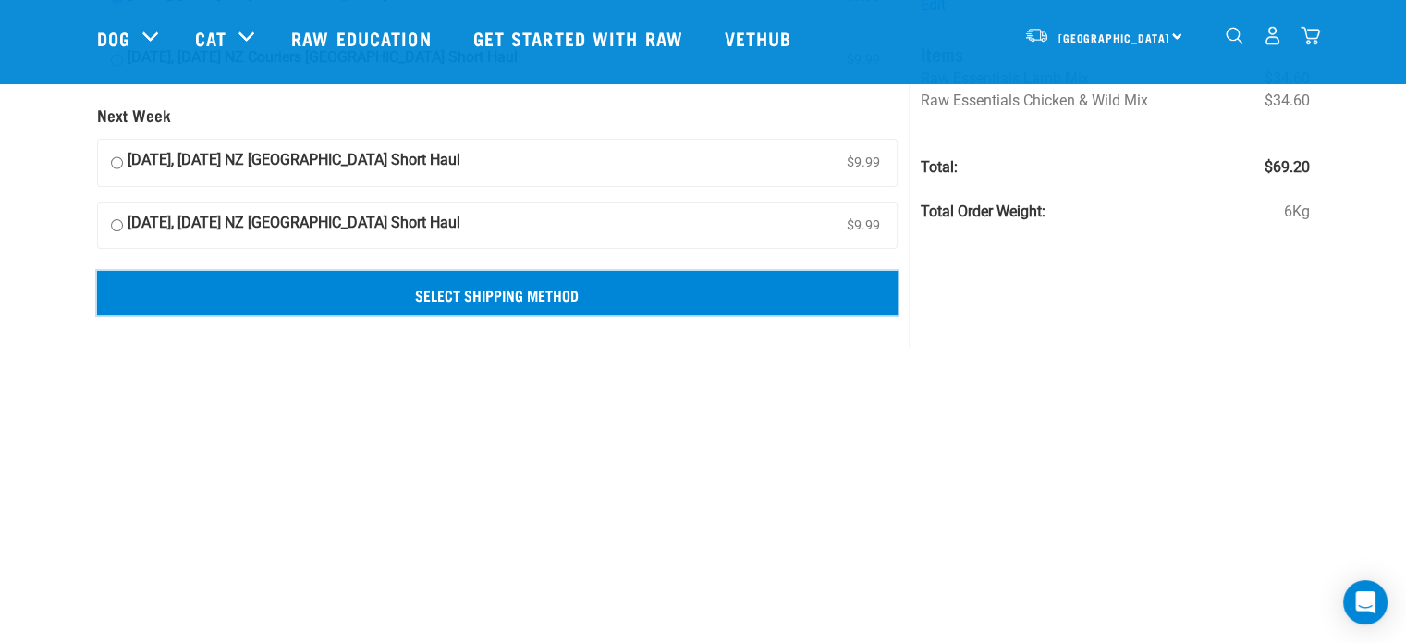
click at [618, 296] on input "Select Shipping Method" at bounding box center [498, 293] width 802 height 44
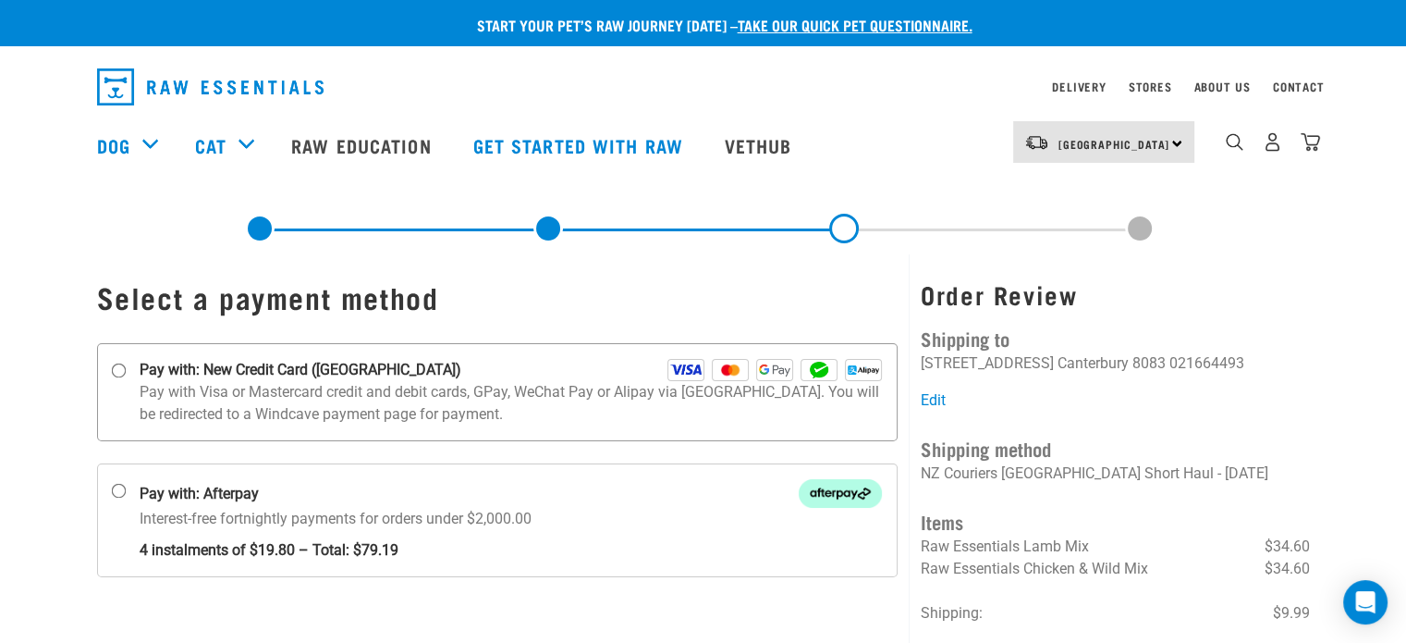
click at [116, 368] on input "Pay with: New Credit Card ([GEOGRAPHIC_DATA])" at bounding box center [118, 370] width 15 height 15
radio input "true"
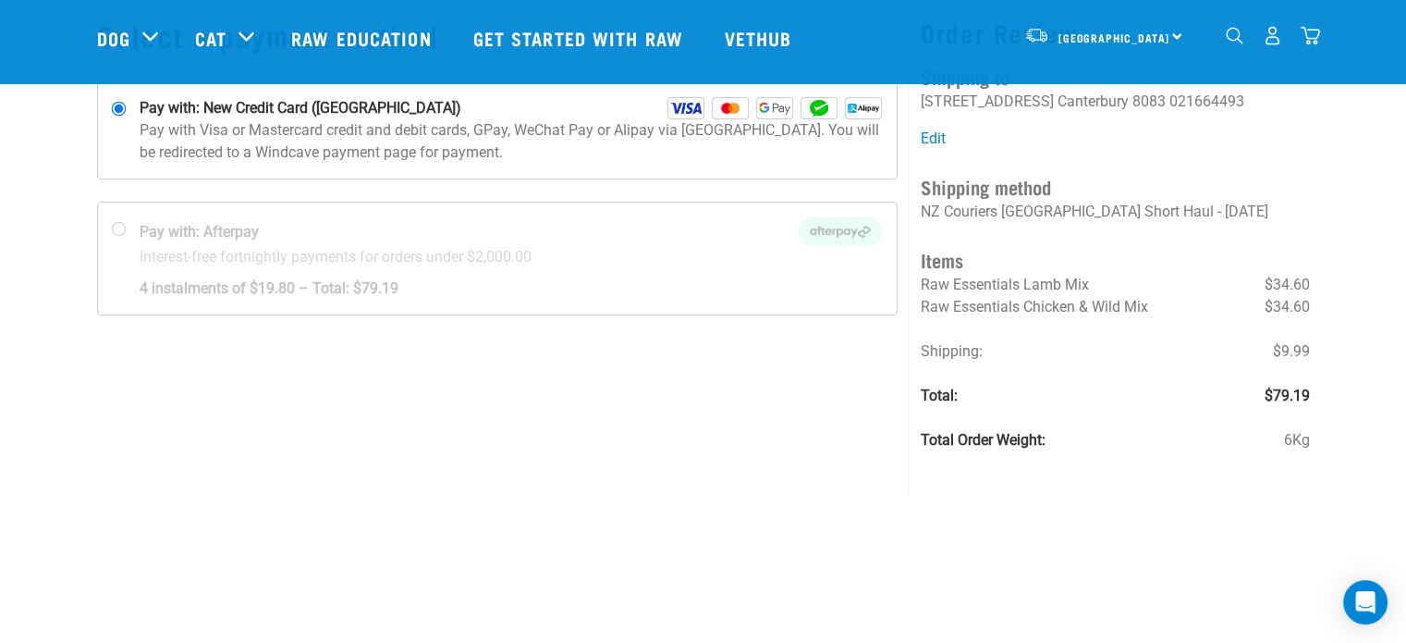
scroll to position [277, 0]
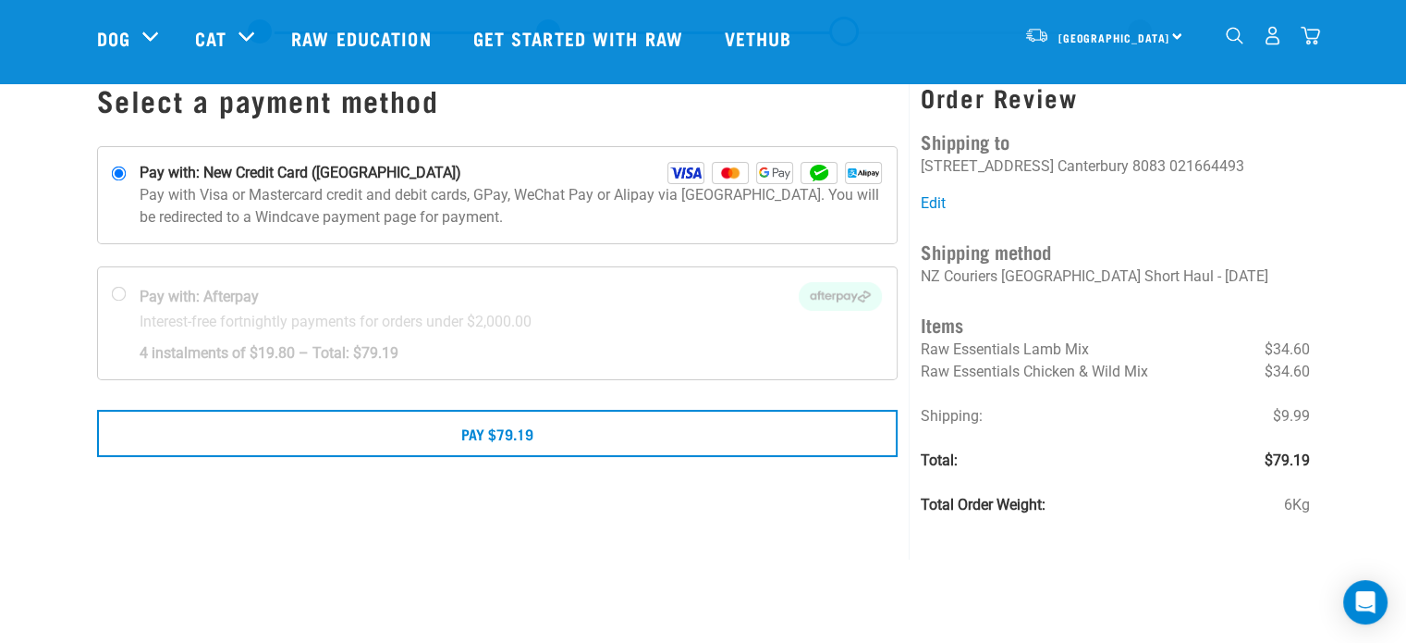
scroll to position [185, 0]
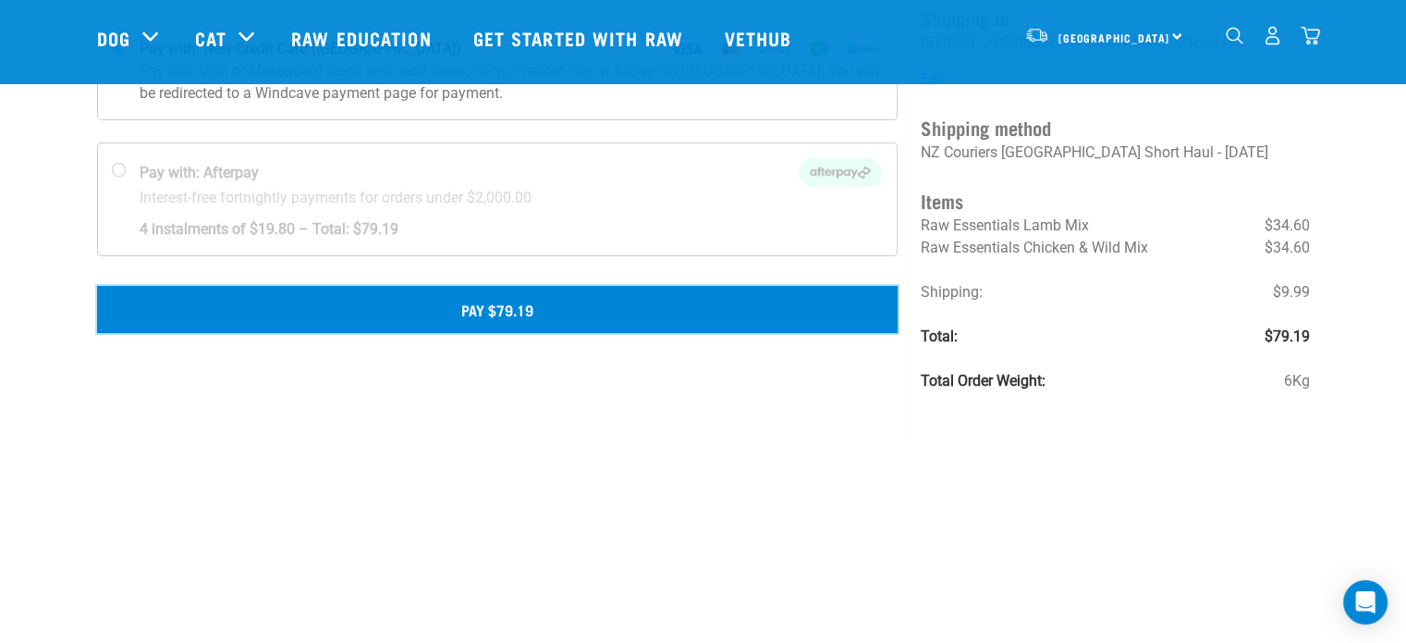
click at [510, 306] on button "Pay $79.19" at bounding box center [498, 309] width 802 height 46
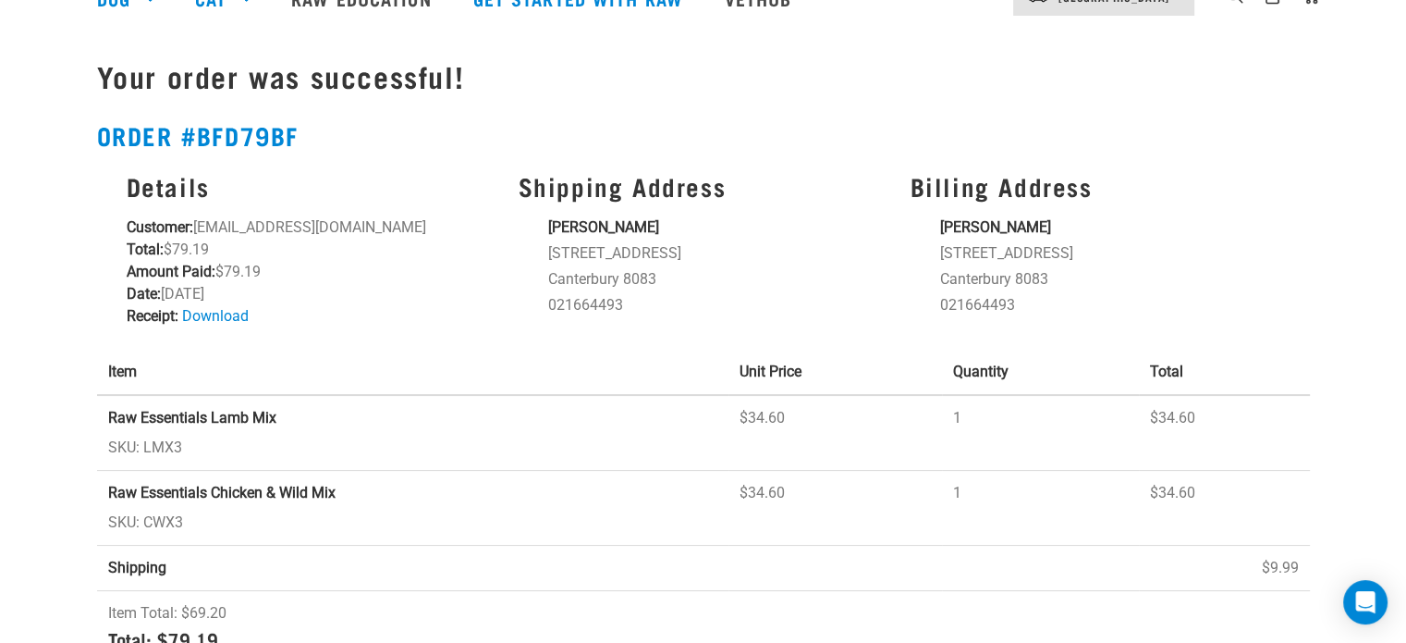
scroll to position [22, 0]
